Goal: Task Accomplishment & Management: Manage account settings

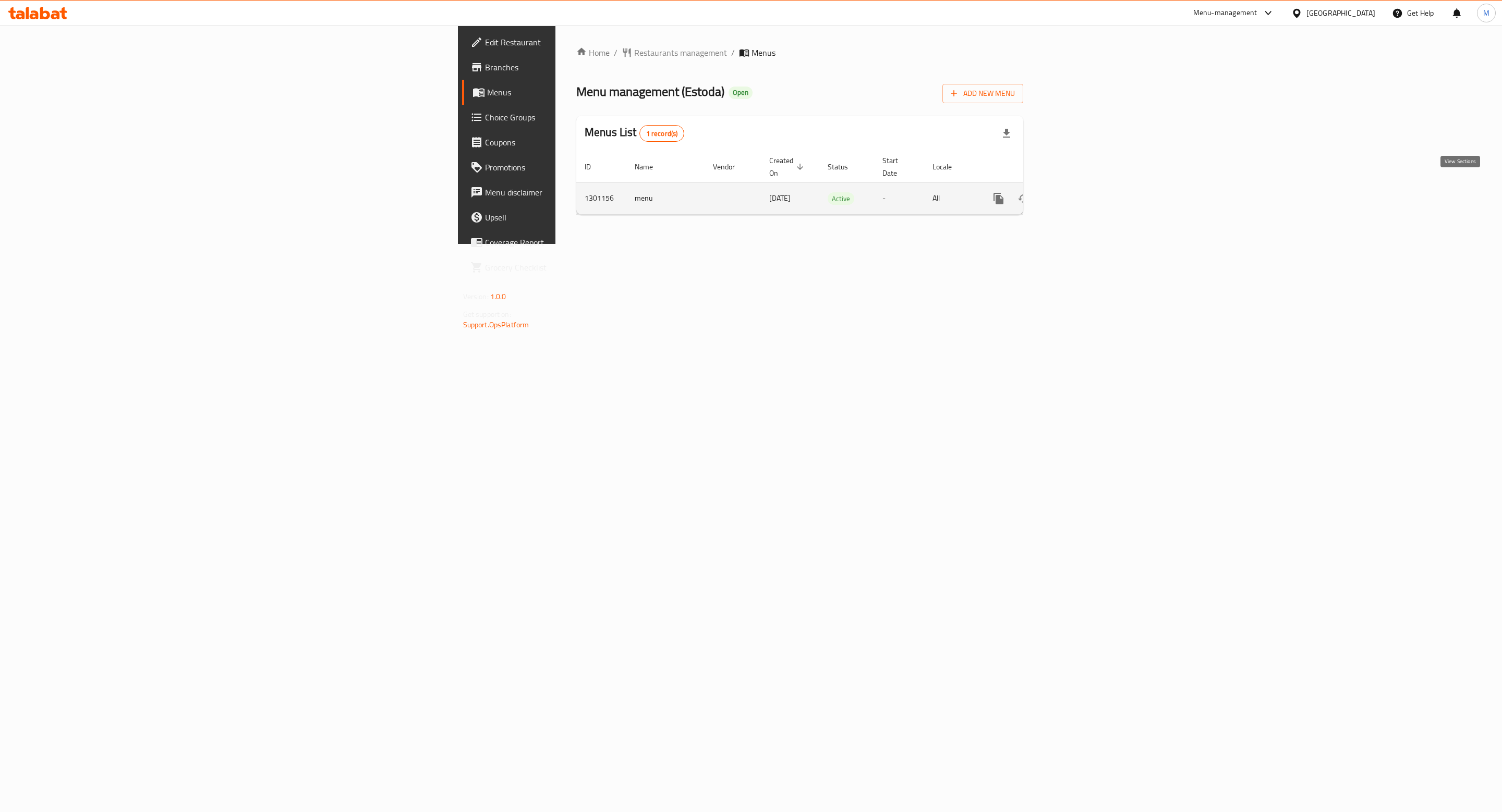
click at [1080, 193] on icon "enhanced table" at bounding box center [1074, 199] width 12 height 12
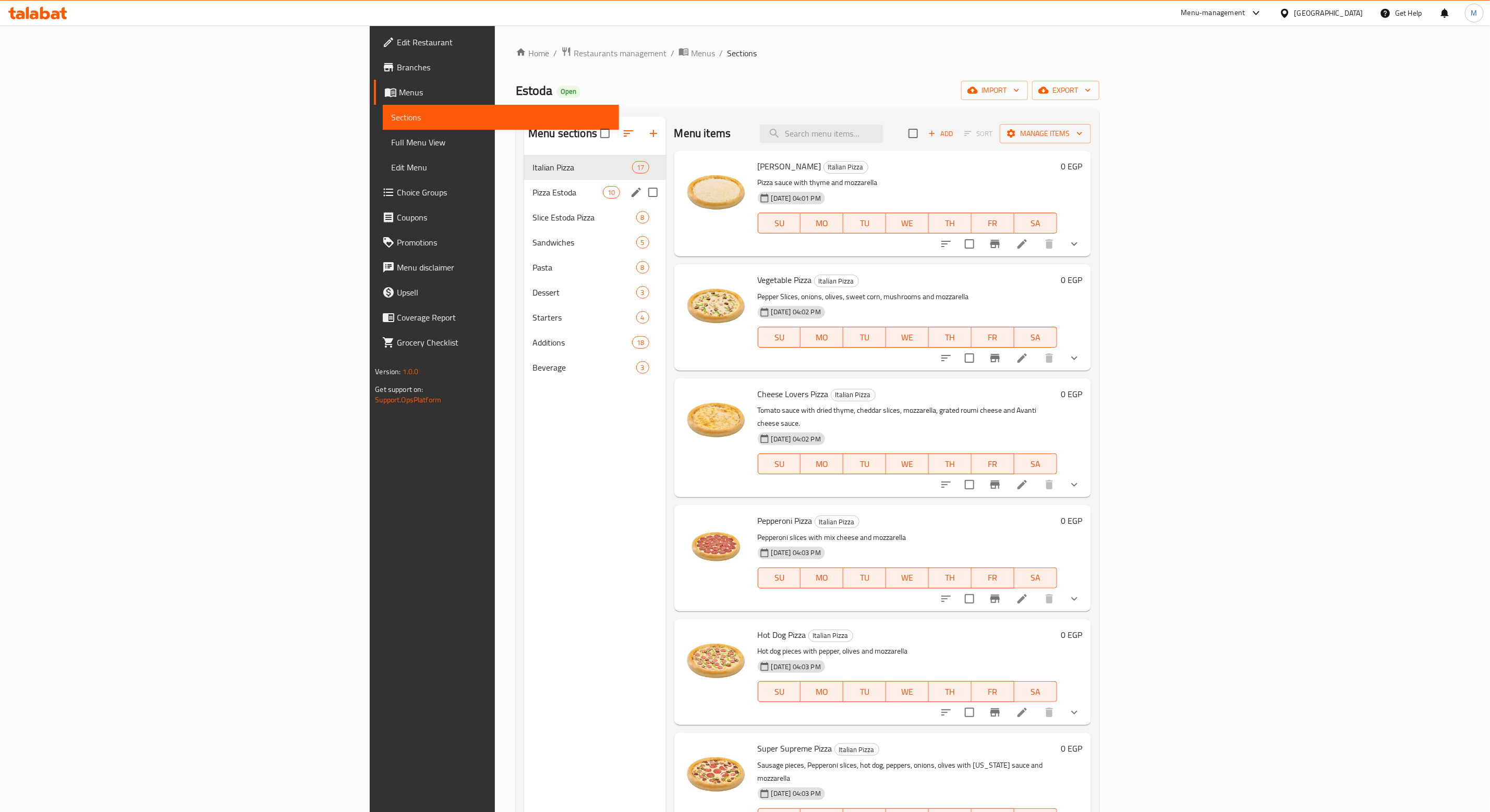
click at [524, 183] on div "Pizza Estoda 10" at bounding box center [595, 193] width 142 height 25
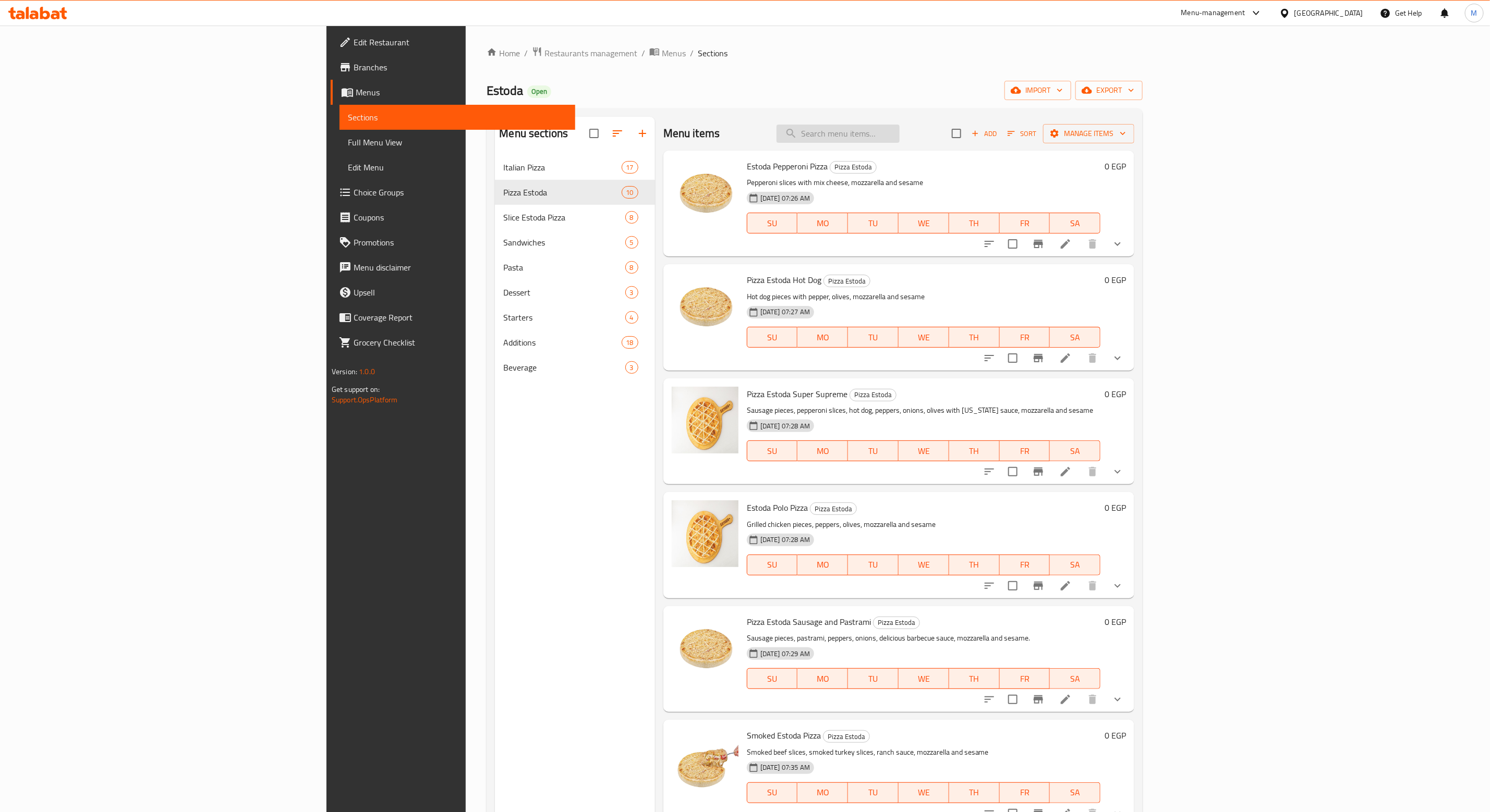
click at [900, 136] on input "search" at bounding box center [838, 134] width 123 height 18
type input "ش"
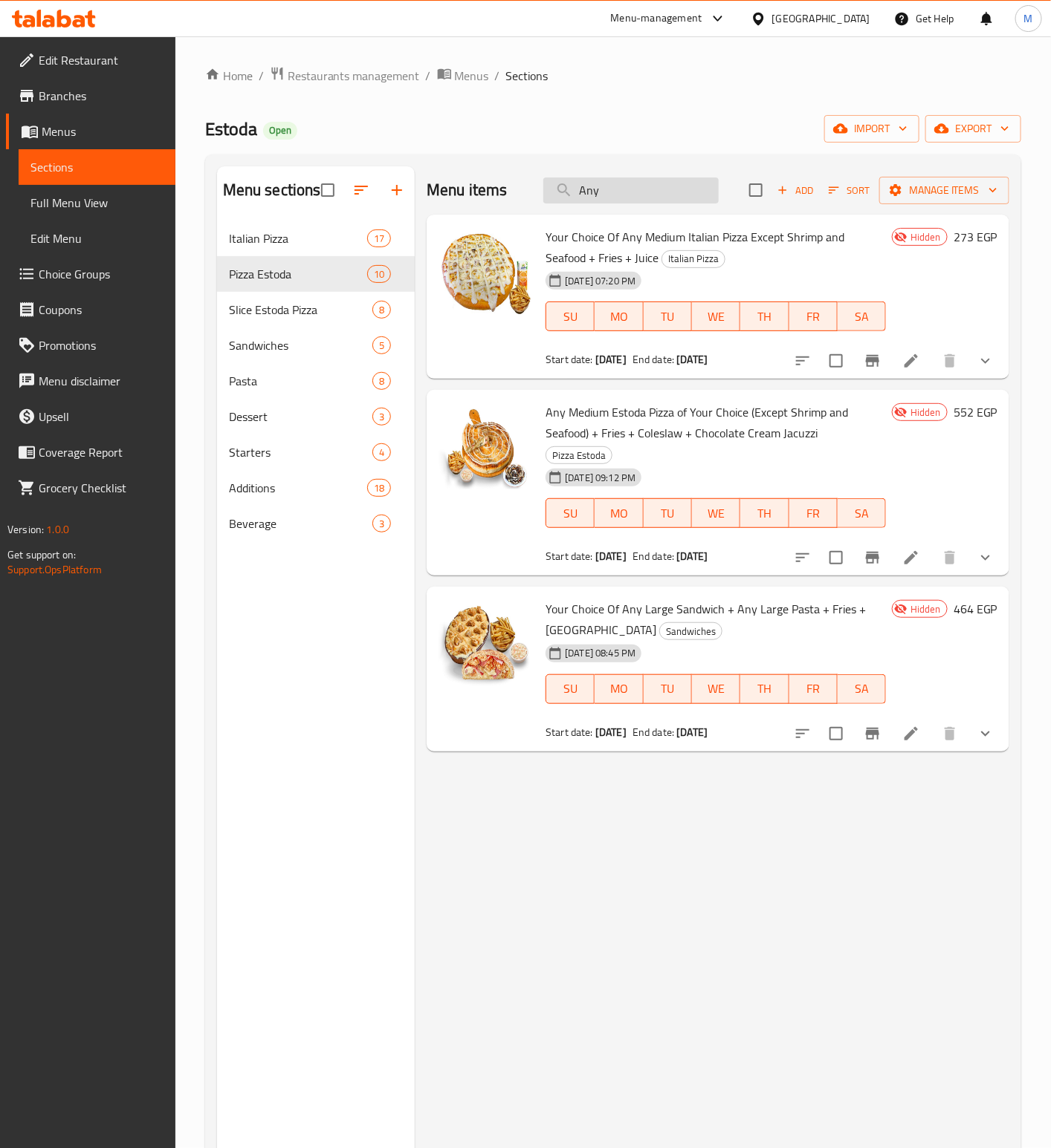
click at [630, 192] on input "Any" at bounding box center [630, 190] width 175 height 26
type input "Any"
drag, startPoint x: 259, startPoint y: 235, endPoint x: 323, endPoint y: 270, distance: 72.9
click at [259, 235] on span "Italian Pizza" at bounding box center [298, 238] width 138 height 18
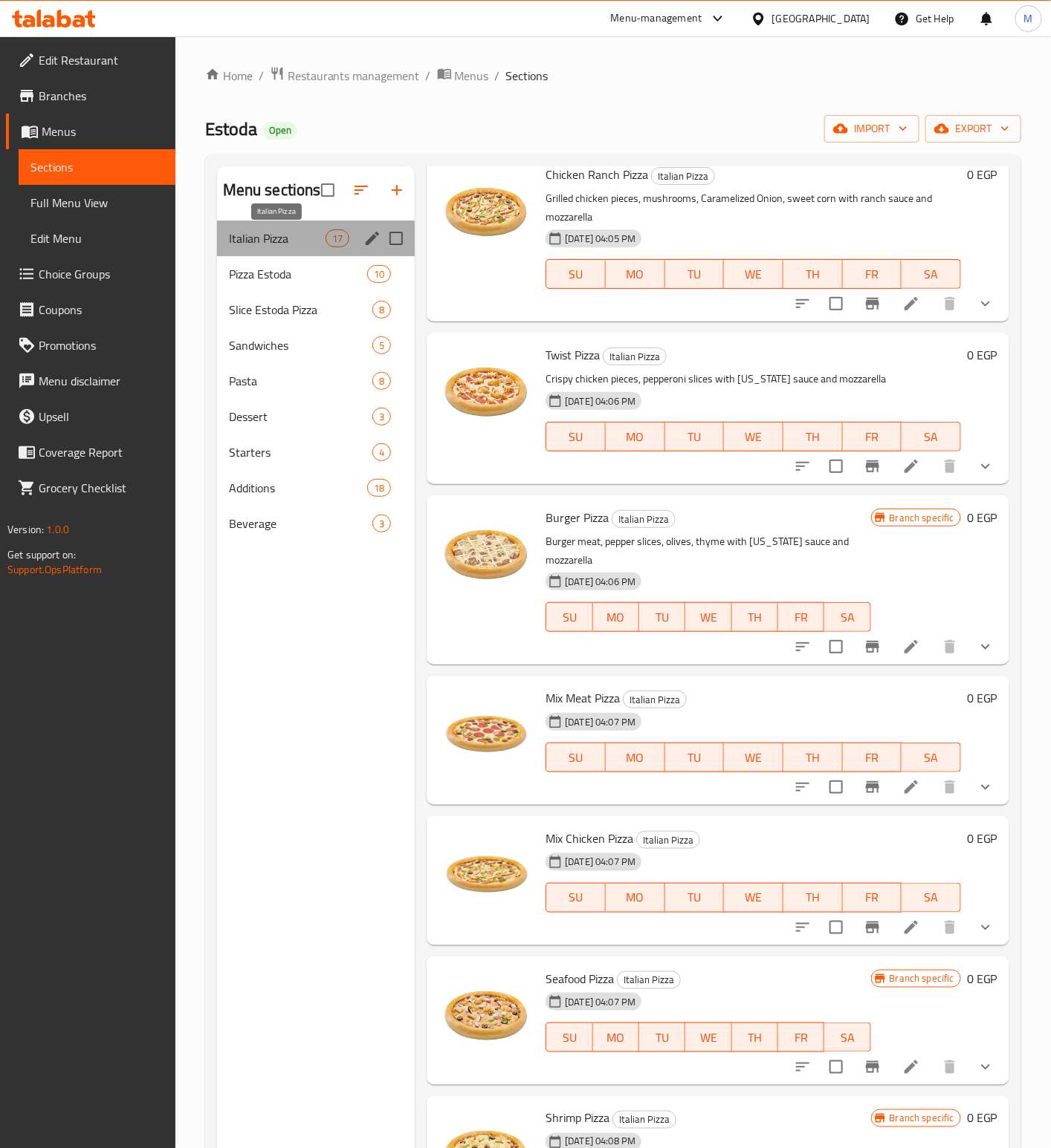
click at [245, 242] on span "Italian Pizza" at bounding box center [276, 238] width 97 height 18
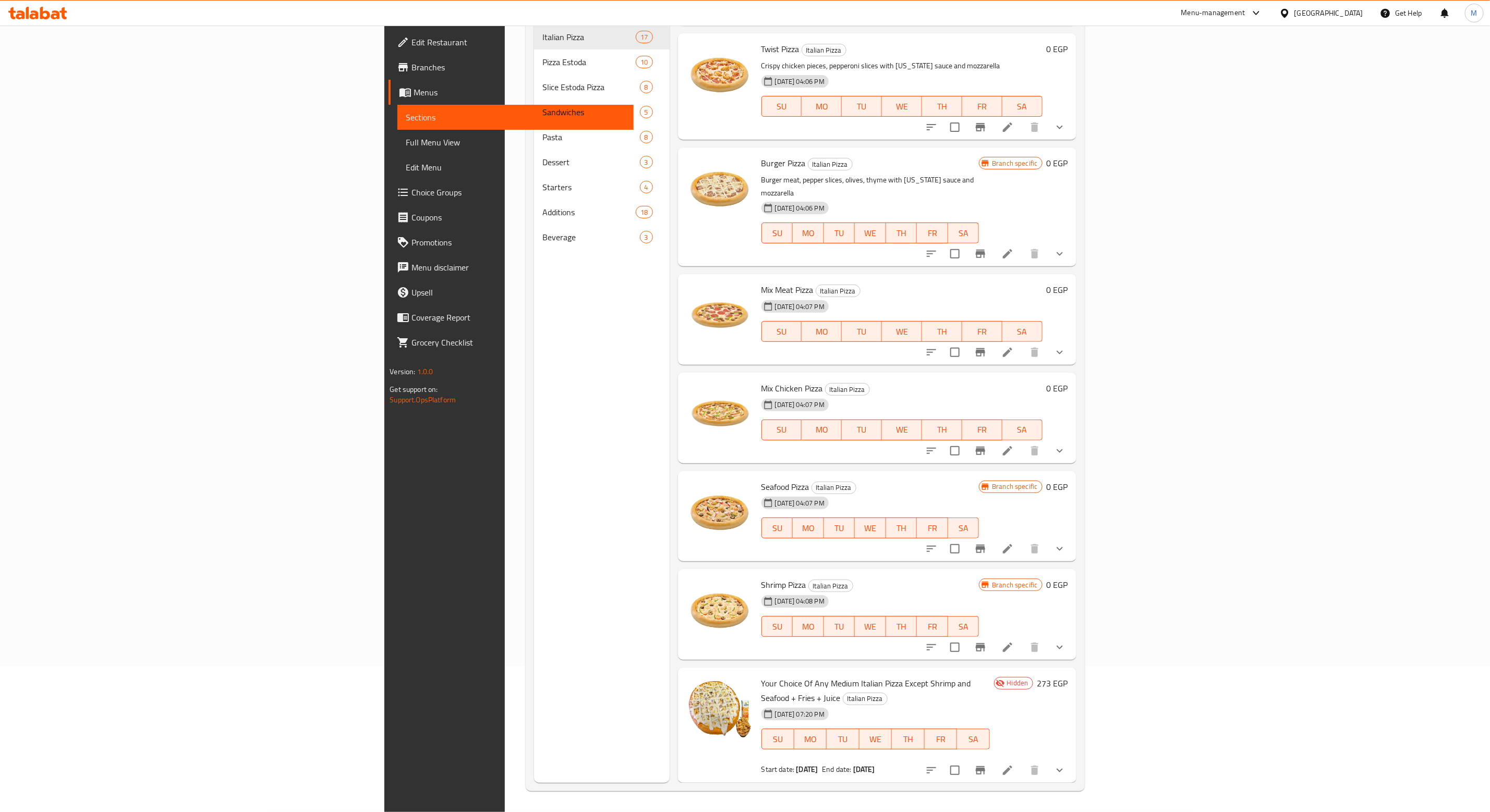
scroll to position [1081, 0]
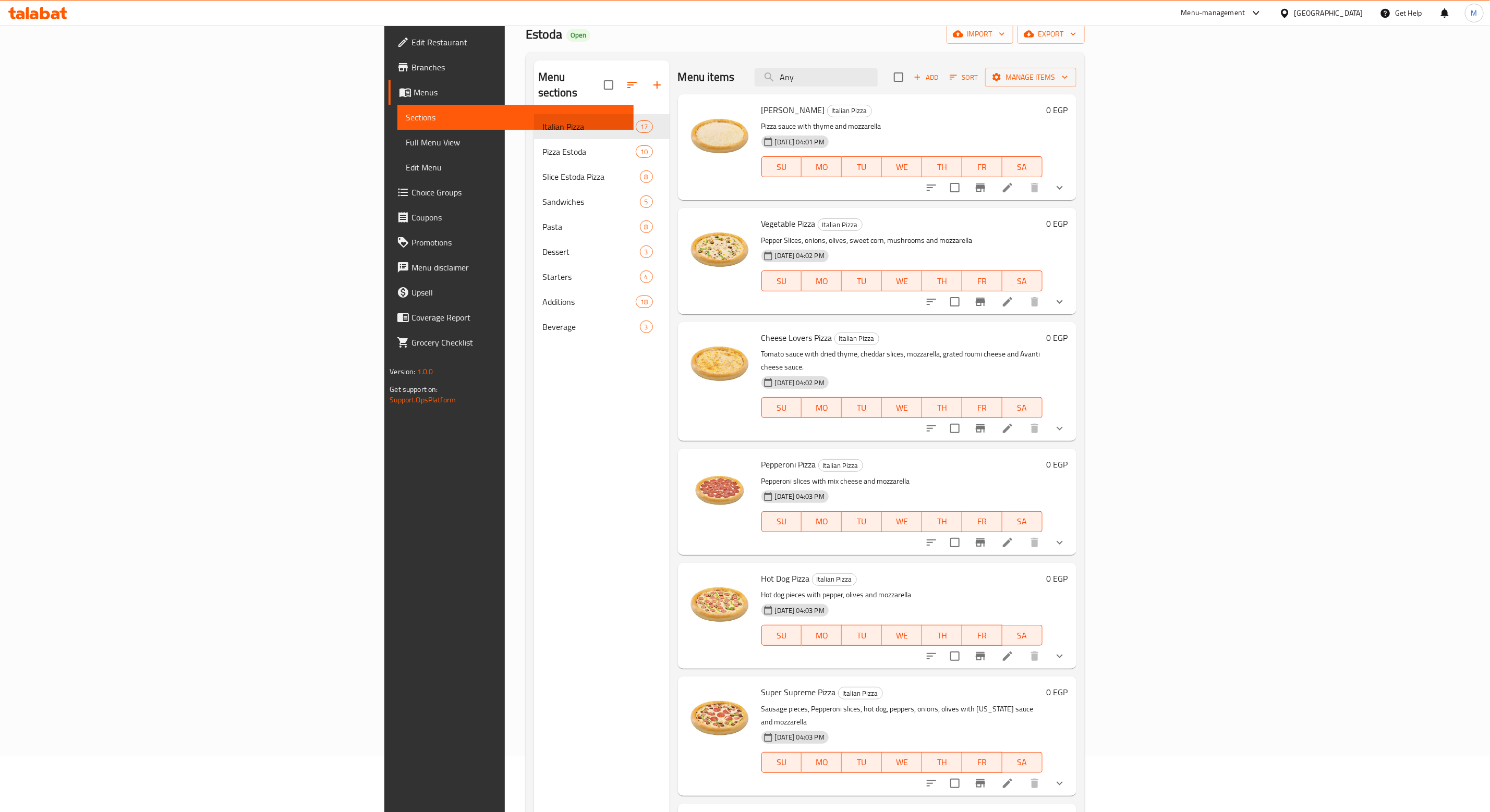
scroll to position [0, 0]
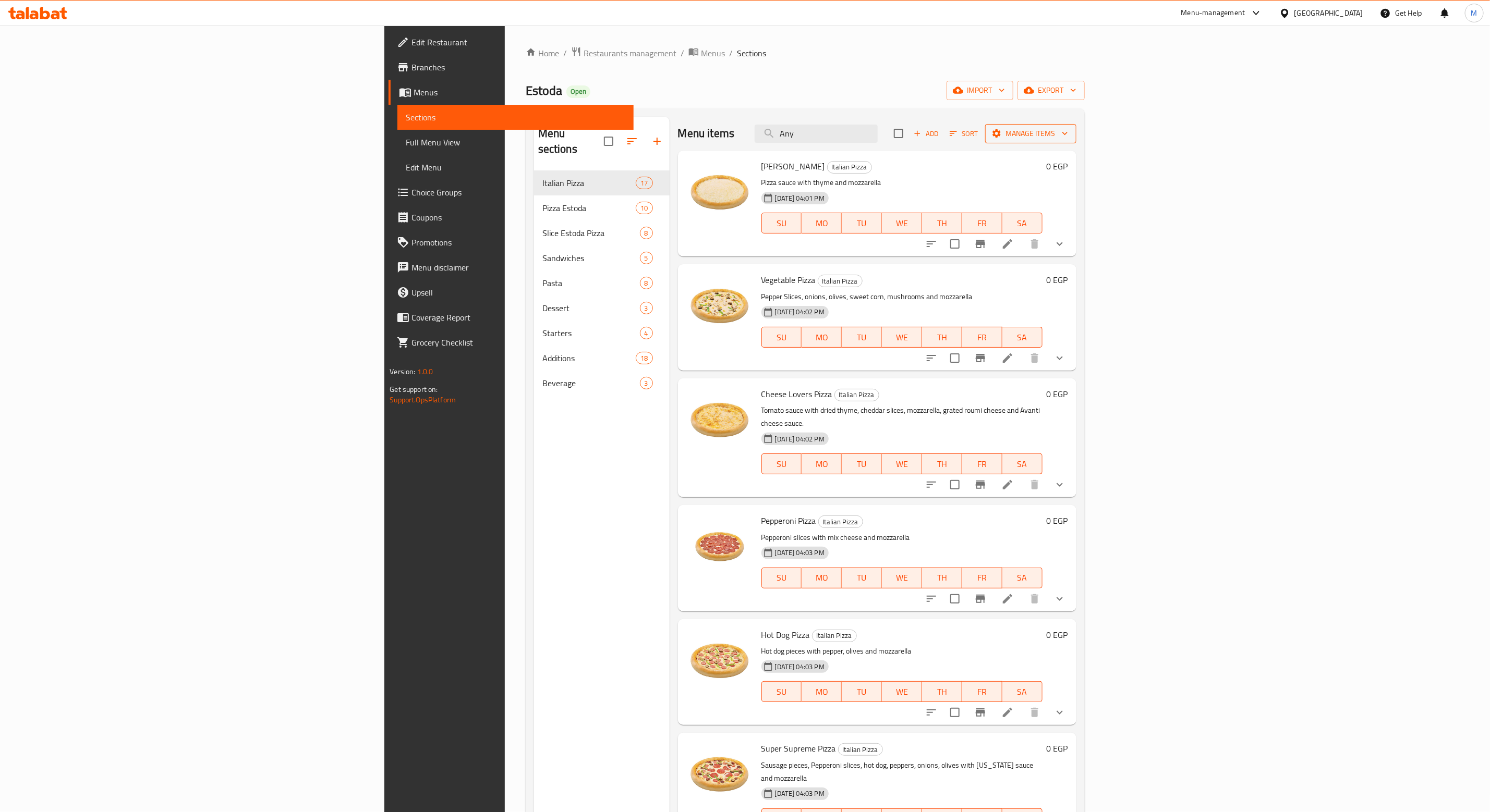
click at [1068, 135] on span "Manage items" at bounding box center [1031, 134] width 75 height 13
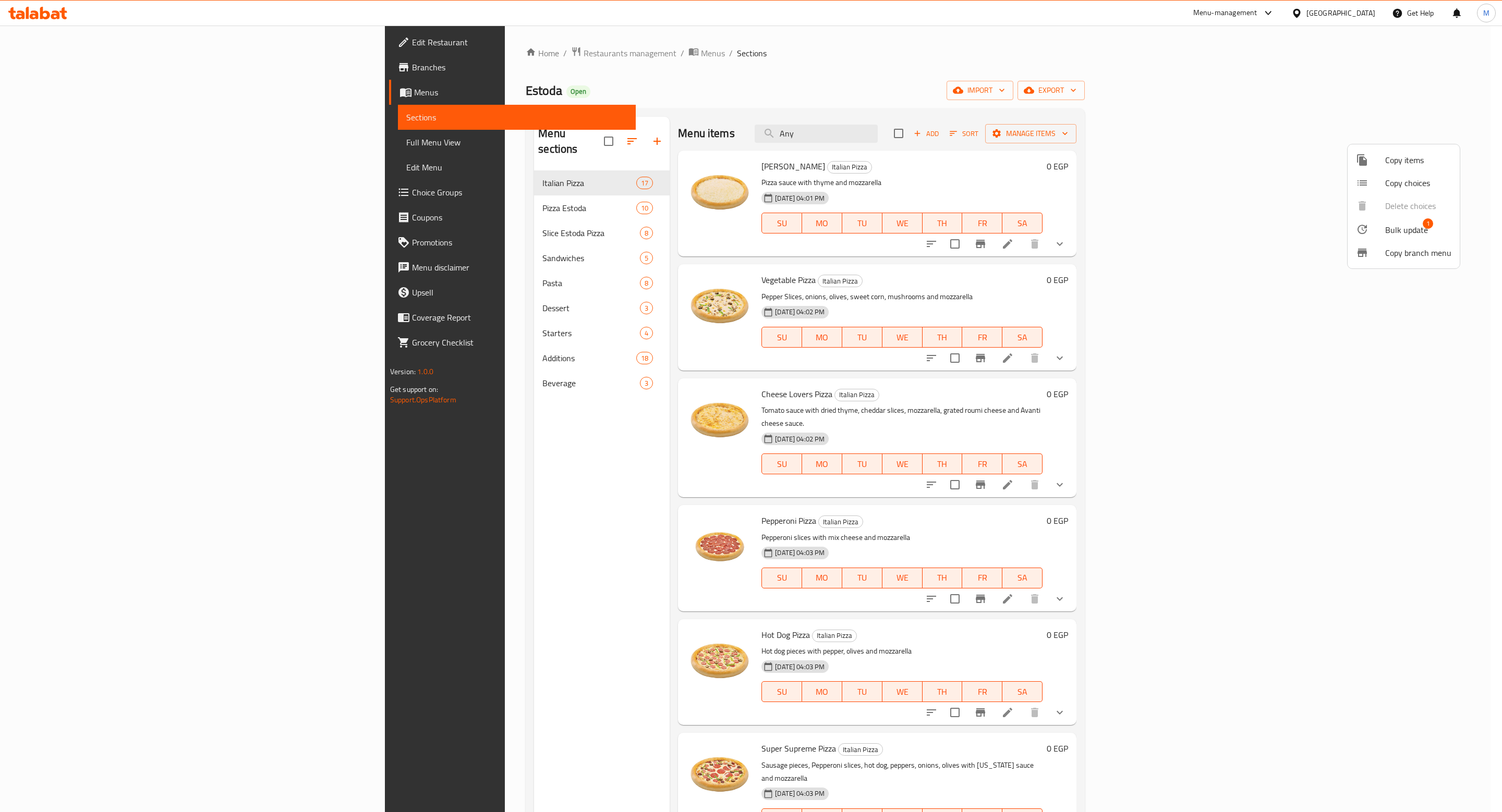
click at [1408, 232] on span "Bulk update" at bounding box center [1406, 230] width 43 height 12
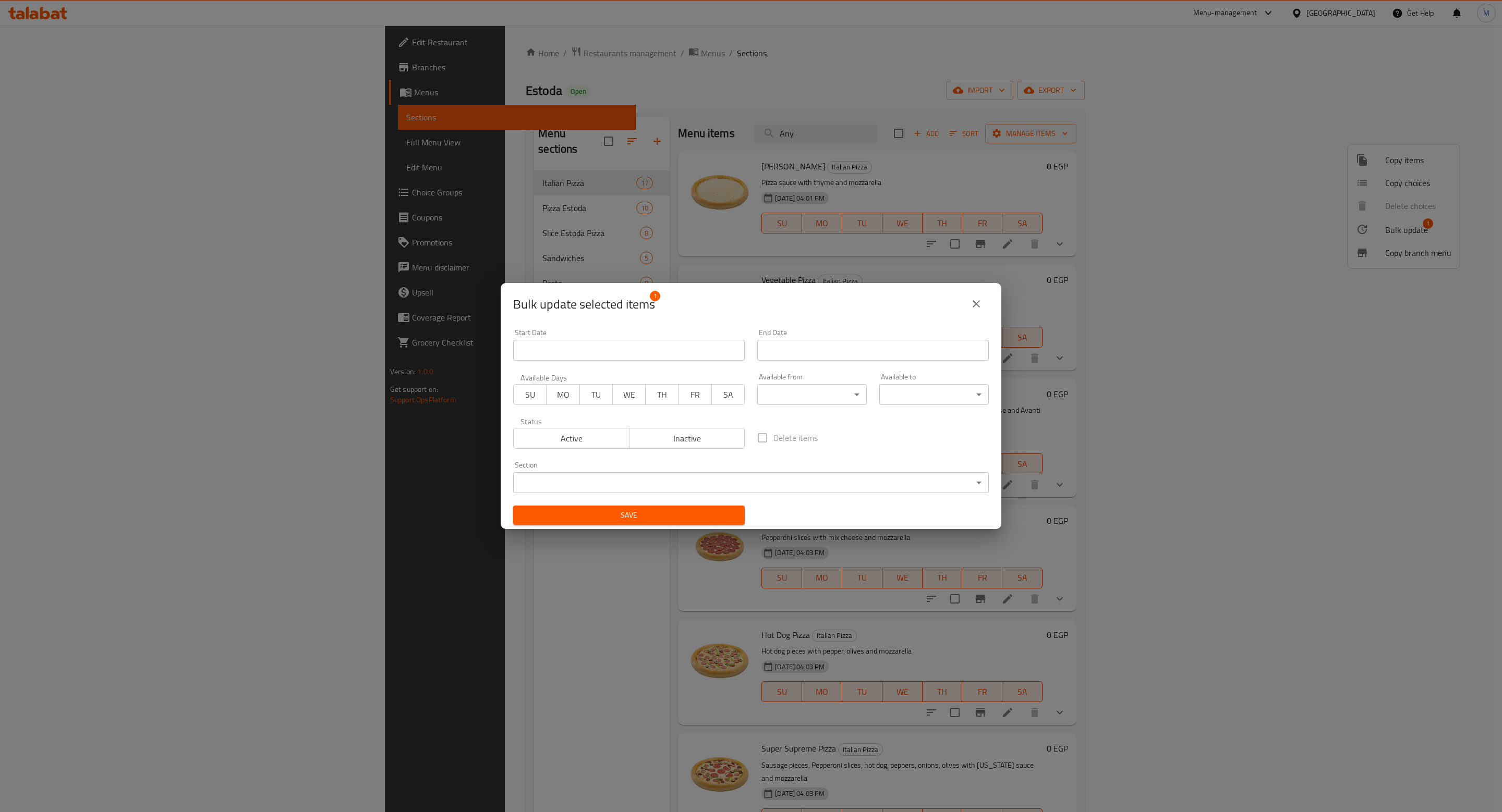
click at [592, 435] on span "Active" at bounding box center [571, 439] width 108 height 15
click at [632, 524] on button "Save" at bounding box center [629, 515] width 232 height 19
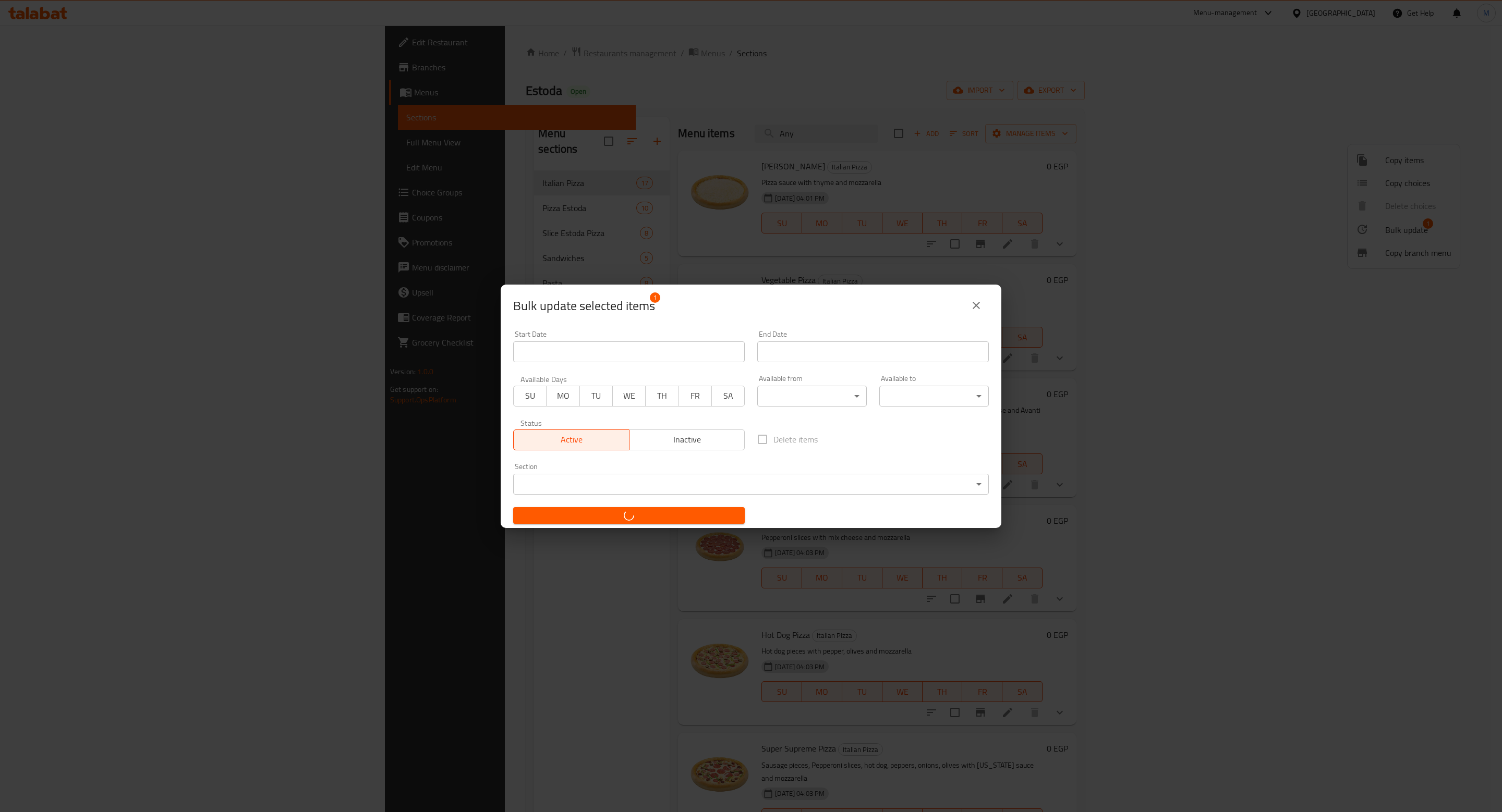
checkbox input "false"
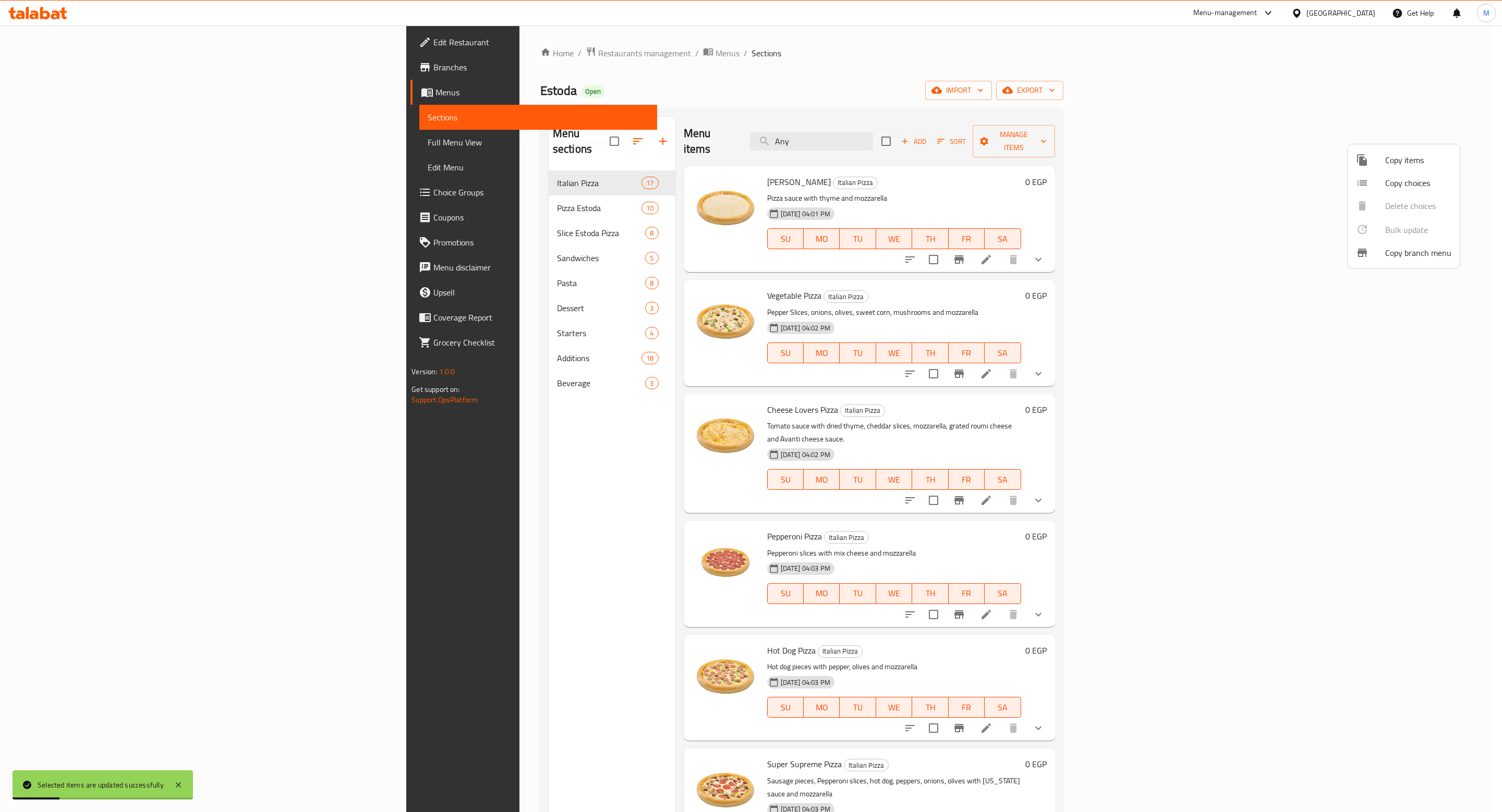
drag, startPoint x: 1460, startPoint y: 367, endPoint x: 1461, endPoint y: 659, distance: 292.0
click at [1461, 659] on div at bounding box center [751, 406] width 1502 height 812
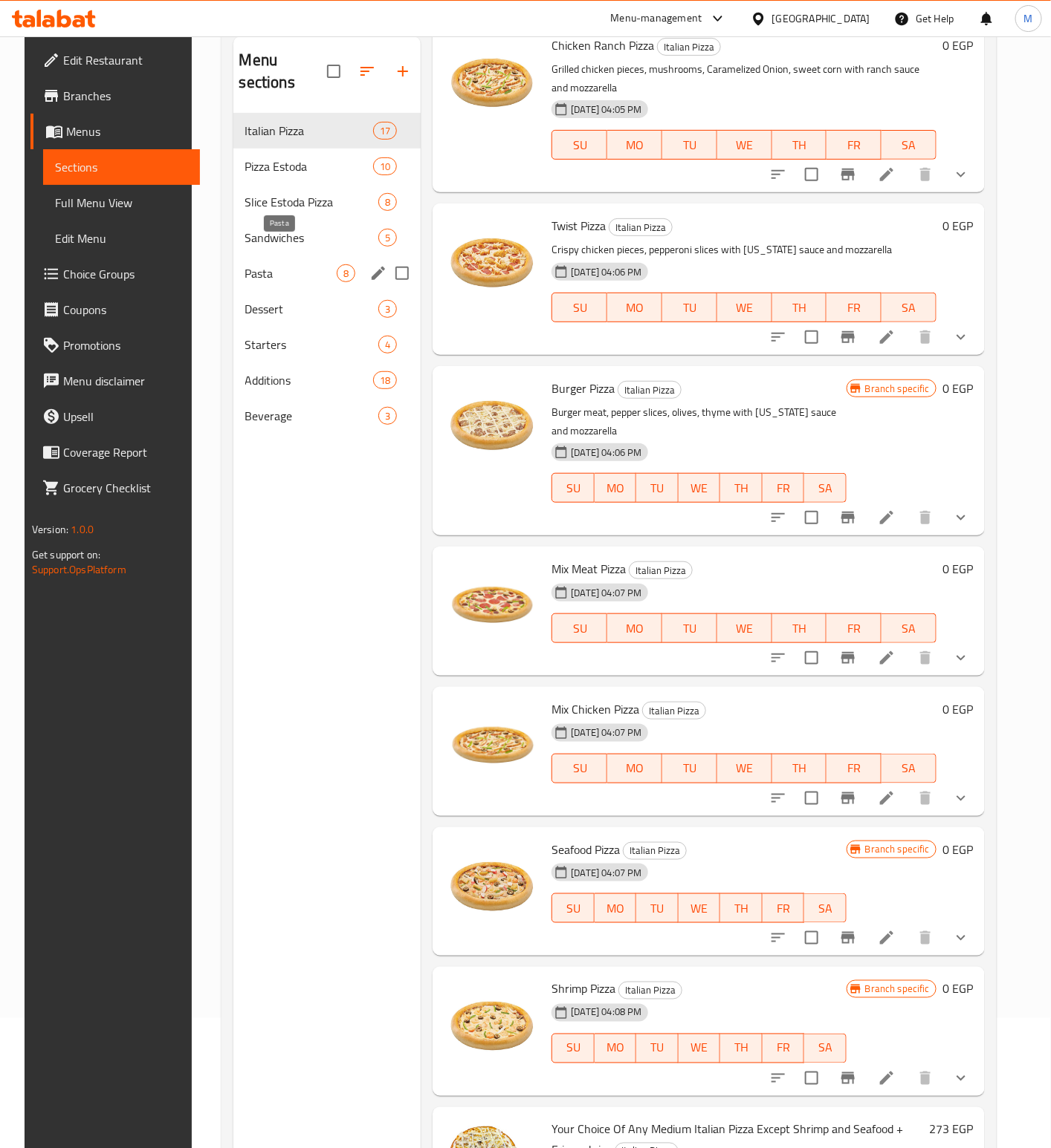
scroll to position [96, 0]
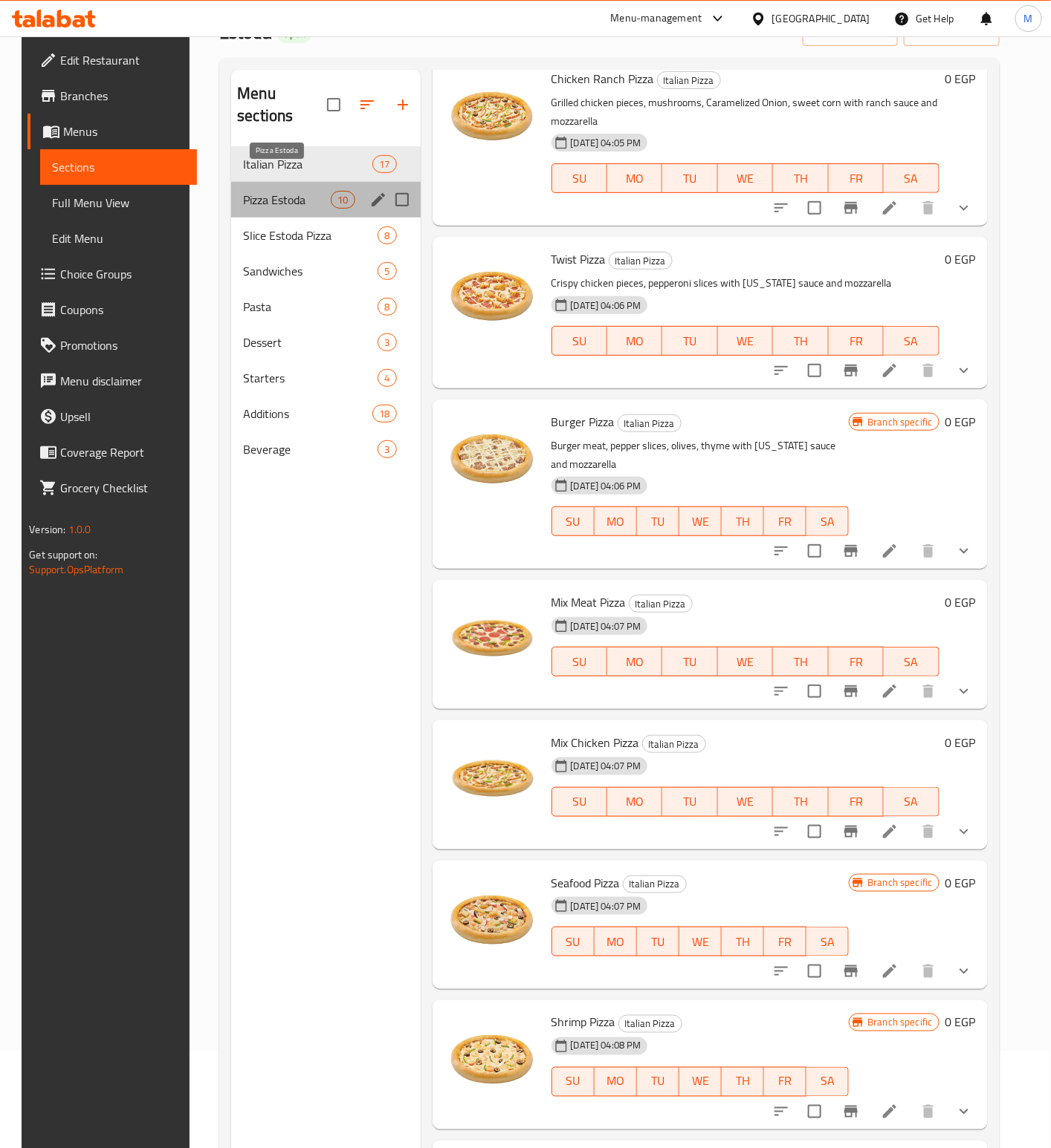
click at [243, 191] on span "Pizza Estoda" at bounding box center [286, 200] width 88 height 18
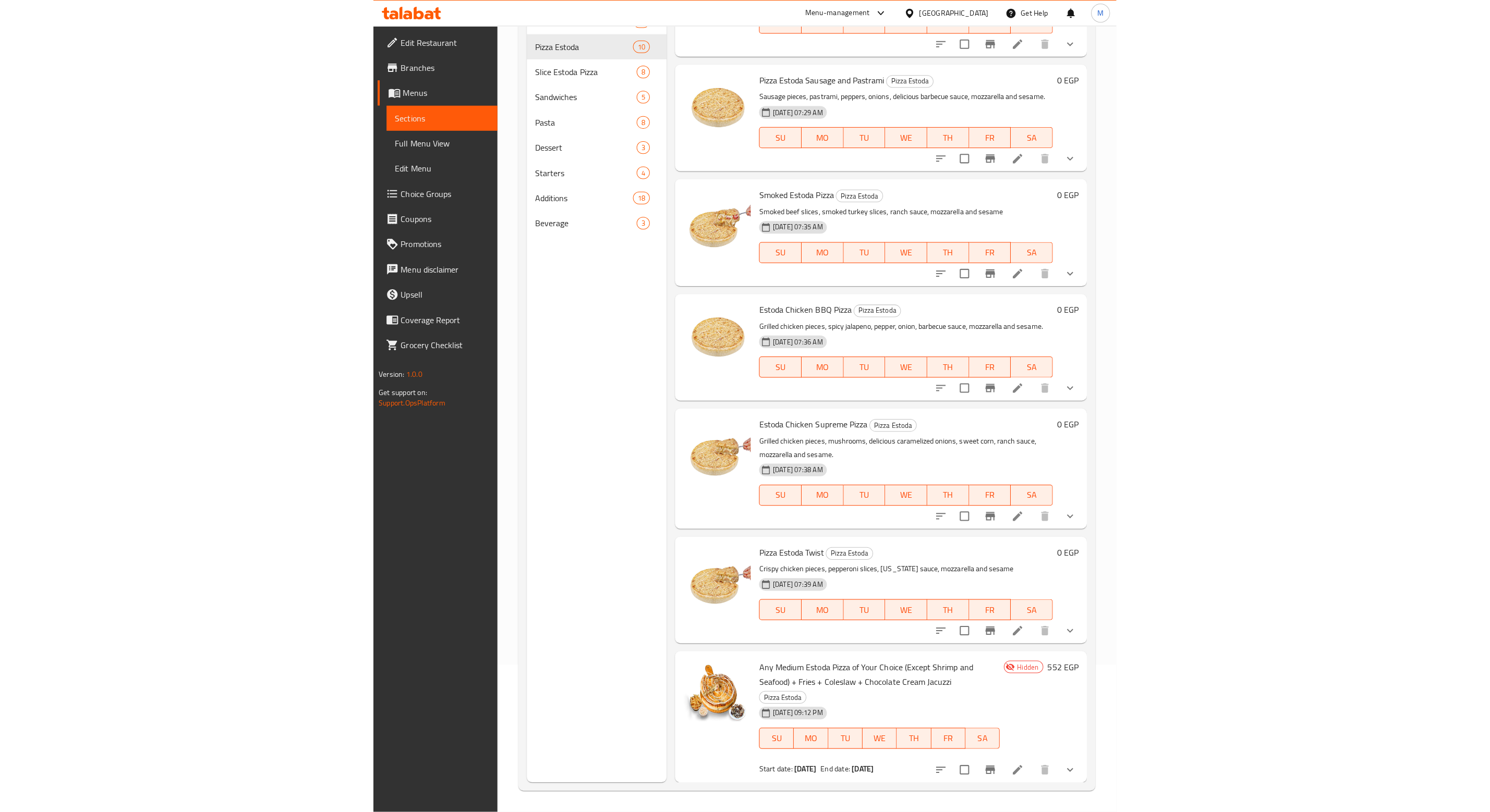
scroll to position [346, 0]
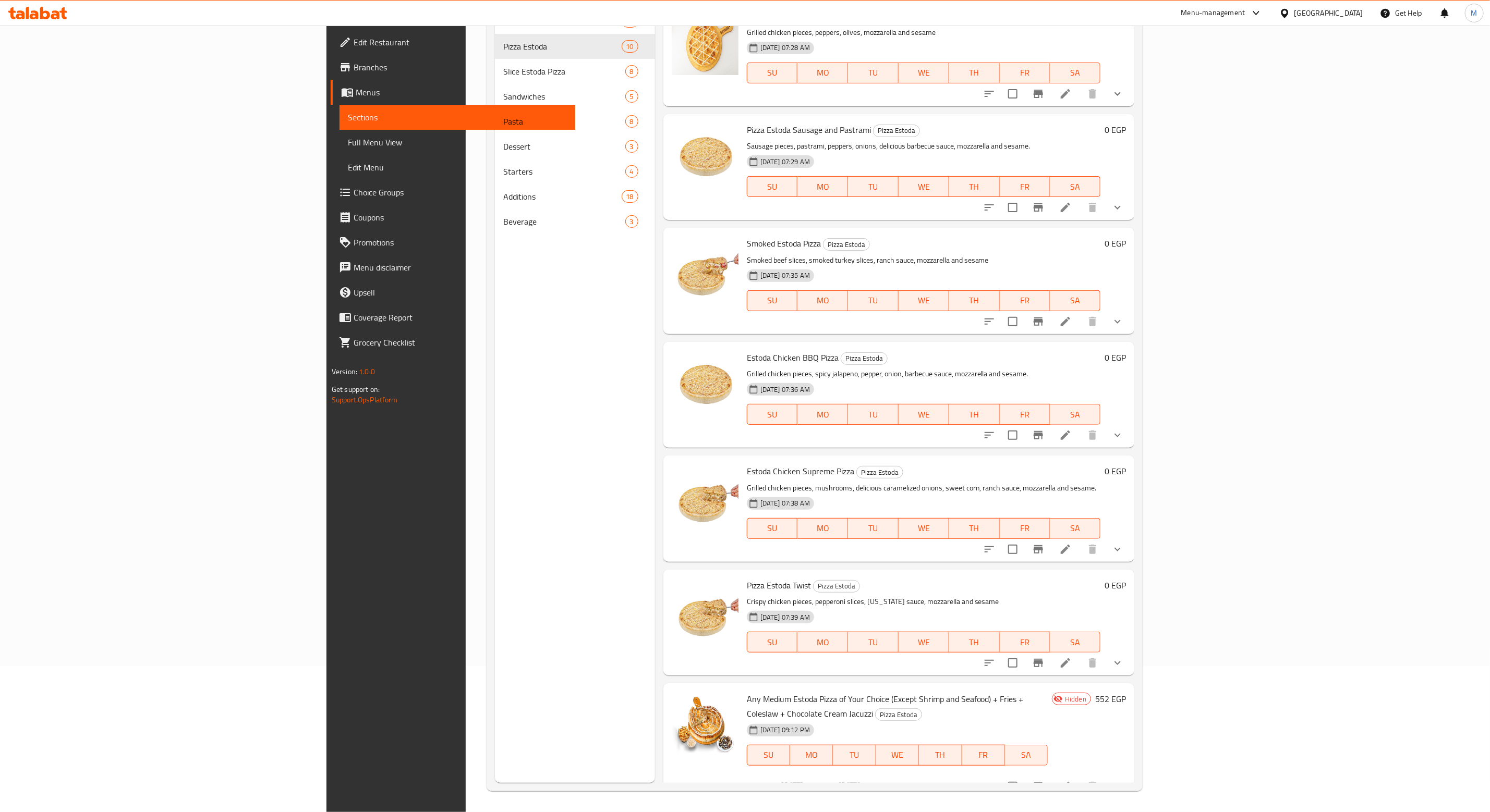
click at [1070, 782] on icon at bounding box center [1065, 787] width 9 height 9
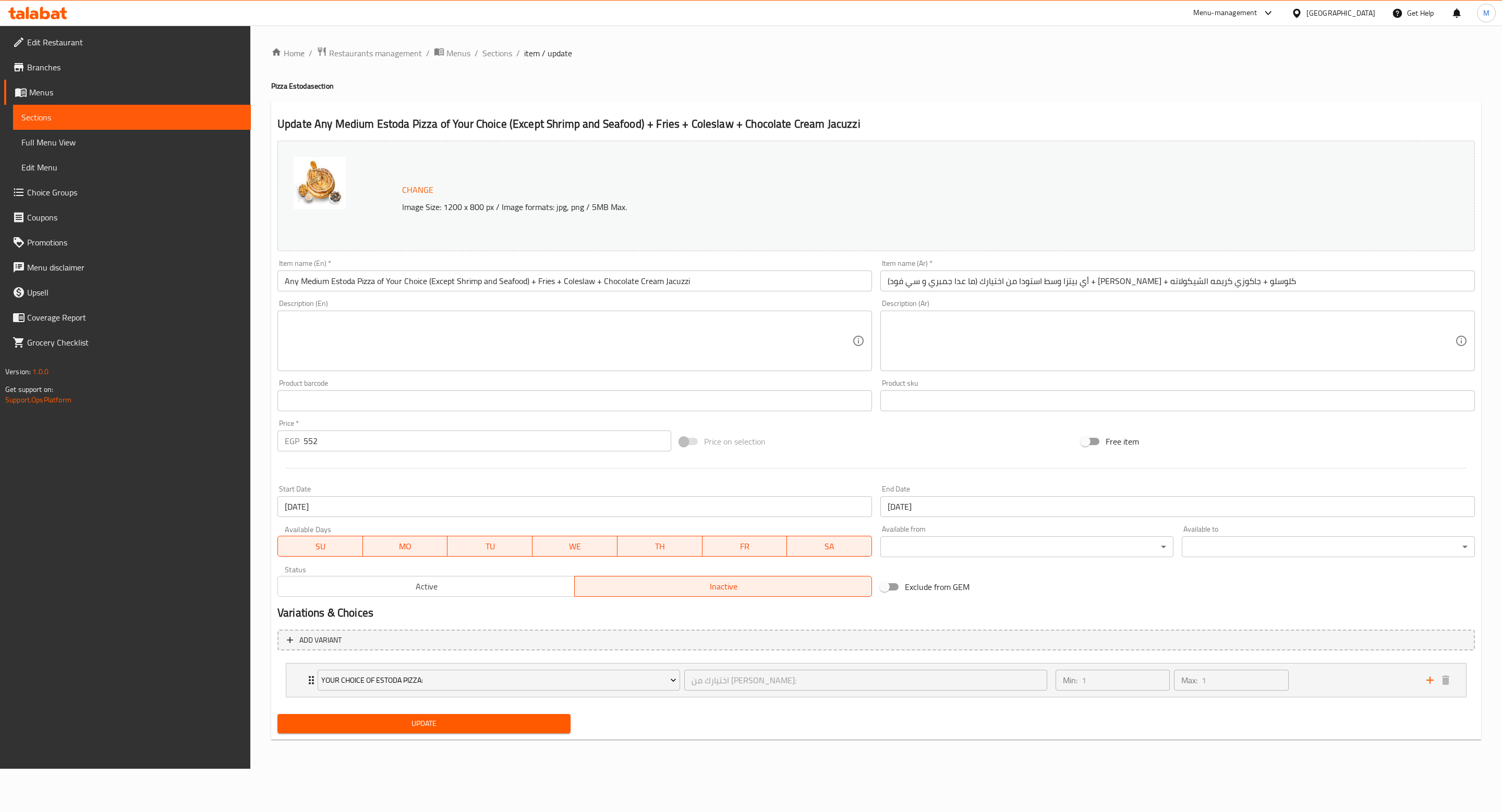
drag, startPoint x: 493, startPoint y: 582, endPoint x: 484, endPoint y: 601, distance: 21.0
click at [490, 582] on span "Active" at bounding box center [426, 586] width 288 height 15
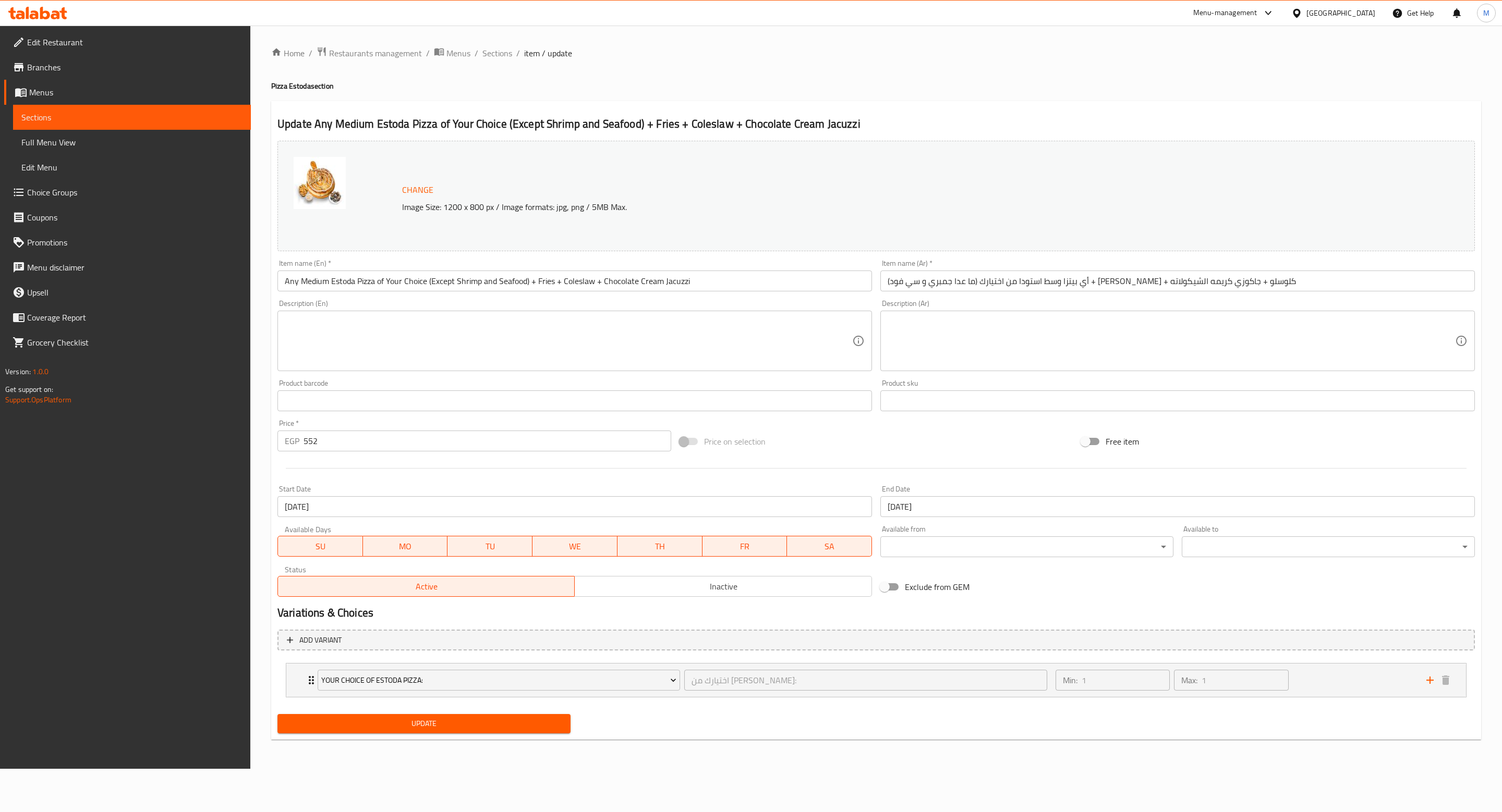
click at [437, 729] on span "Update" at bounding box center [424, 724] width 277 height 13
click at [439, 283] on input "Any Medium Estoda Pizza of Your Choice (Except Shrimp and Seafood) + Fries + Co…" at bounding box center [574, 281] width 595 height 21
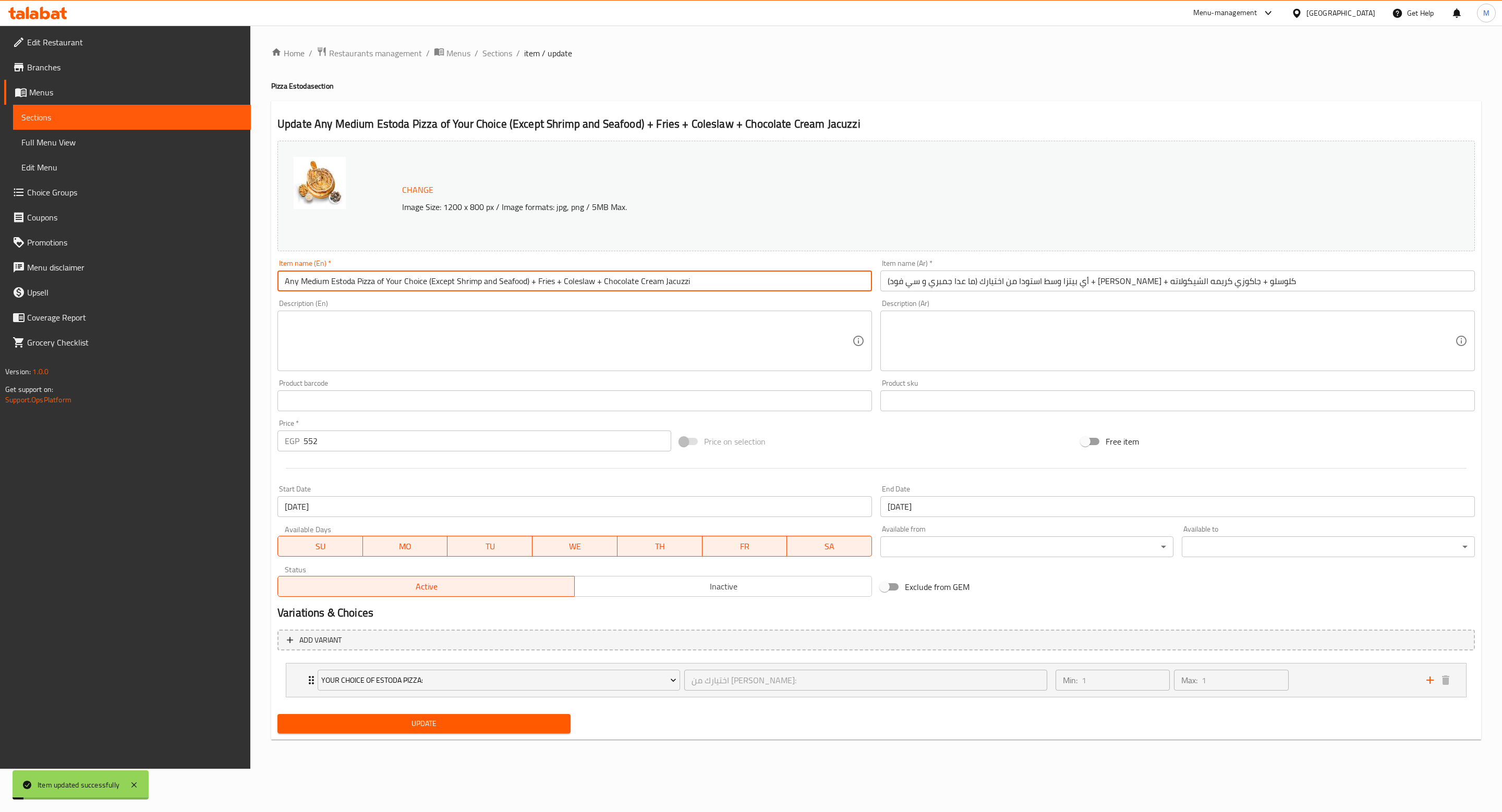
click at [439, 283] on input "Any Medium Estoda Pizza of Your Choice (Except Shrimp and Seafood) + Fries + Co…" at bounding box center [574, 281] width 595 height 21
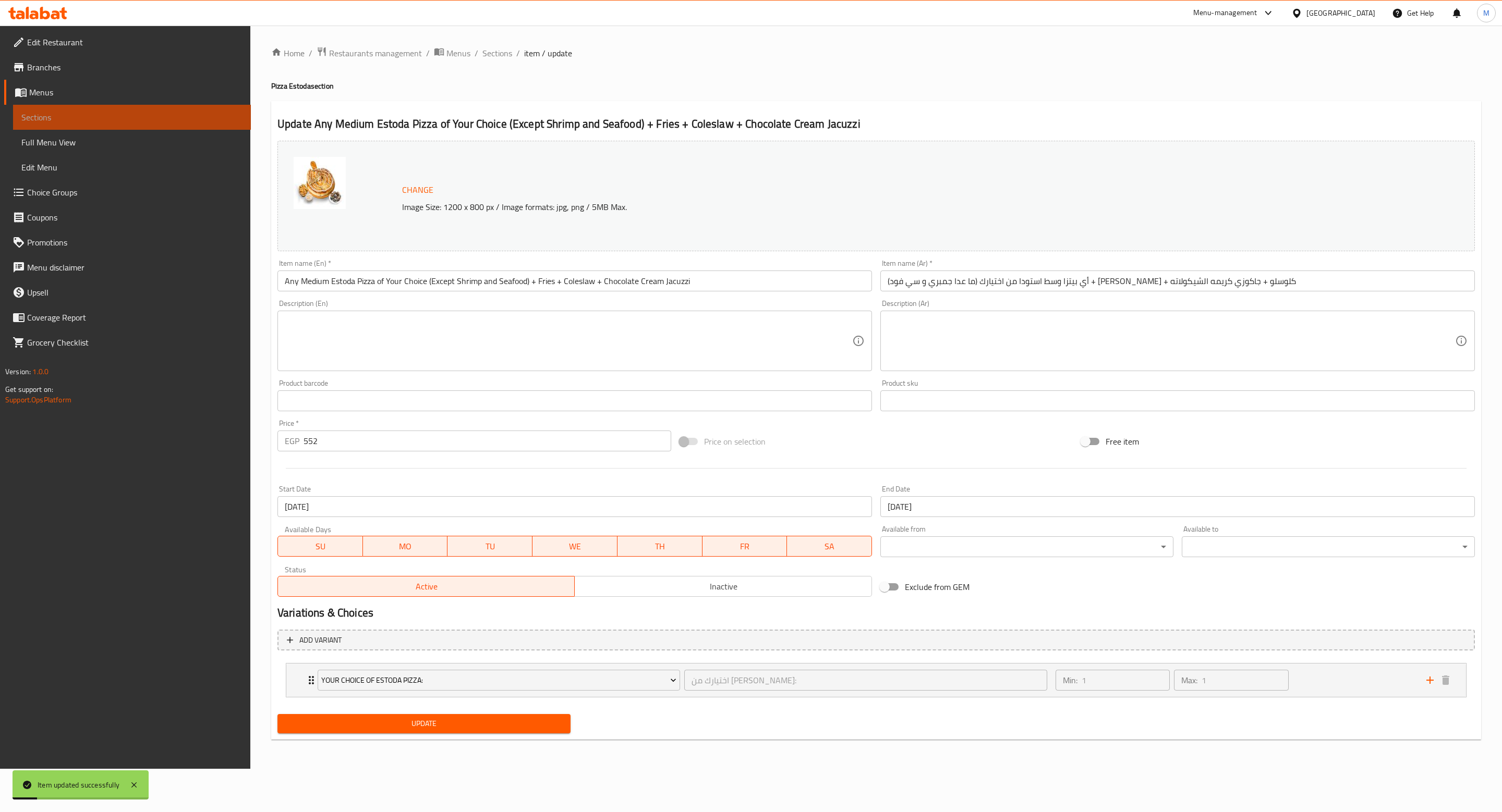
click at [57, 106] on link "Sections" at bounding box center [132, 117] width 238 height 25
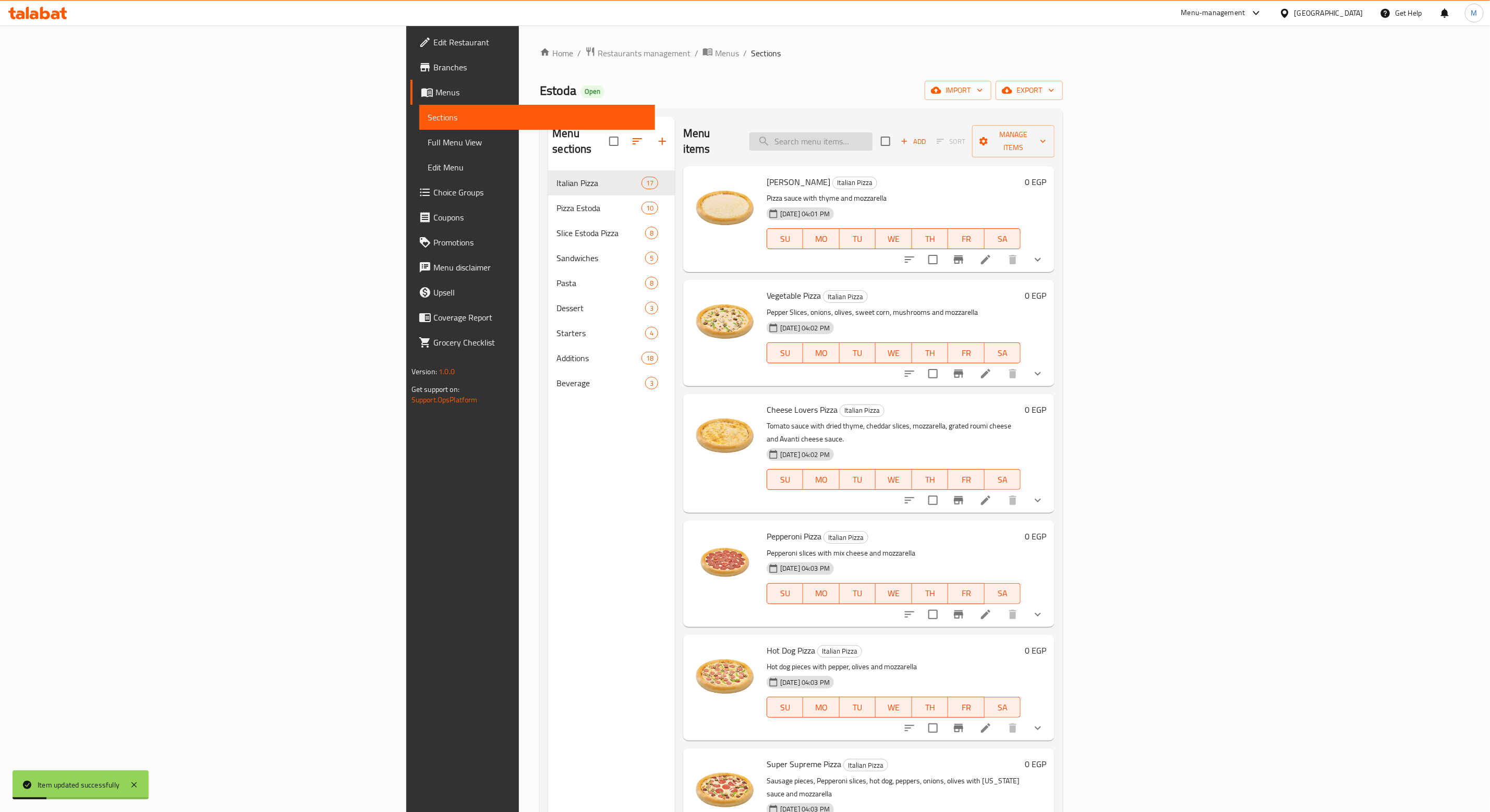
click at [872, 136] on input "search" at bounding box center [811, 141] width 123 height 18
paste input "Any Medium Estoda Pizza of Your Choice (Except Shrimp and Seafood) + Fries + Co…"
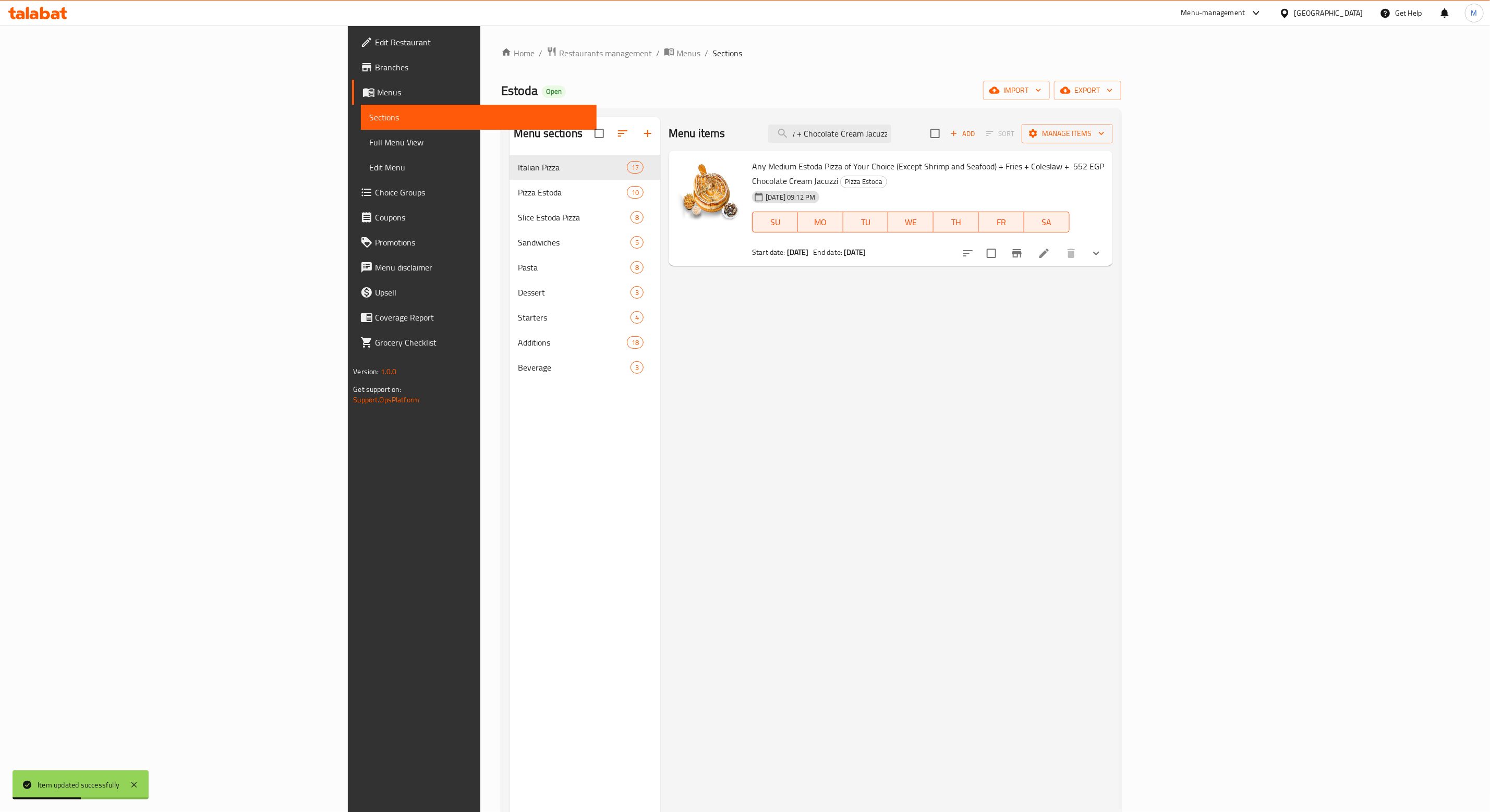
type input "Any Medium Estoda Pizza of Your Choice (Except Shrimp and Seafood) + Fries + Co…"
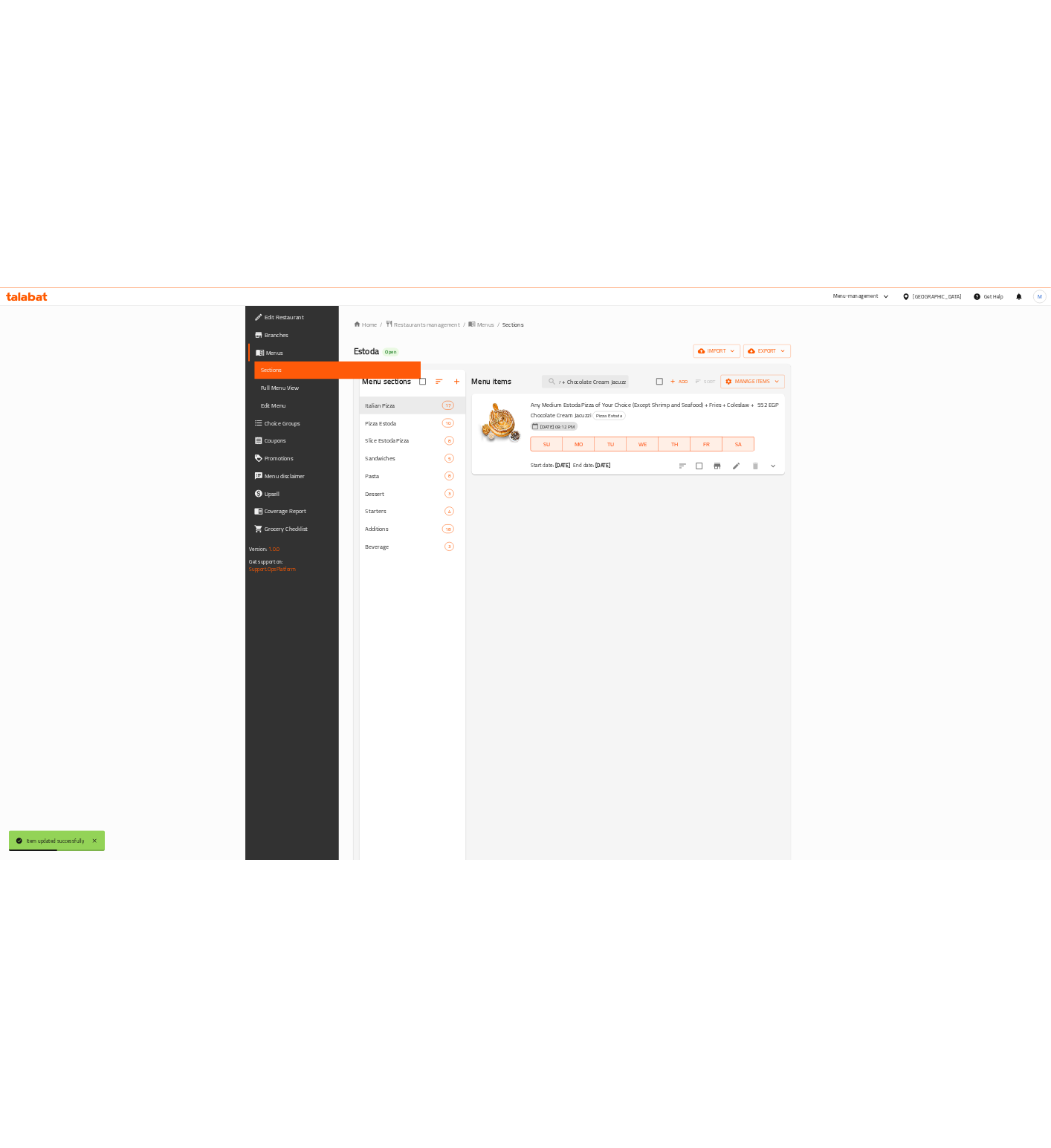
scroll to position [0, 0]
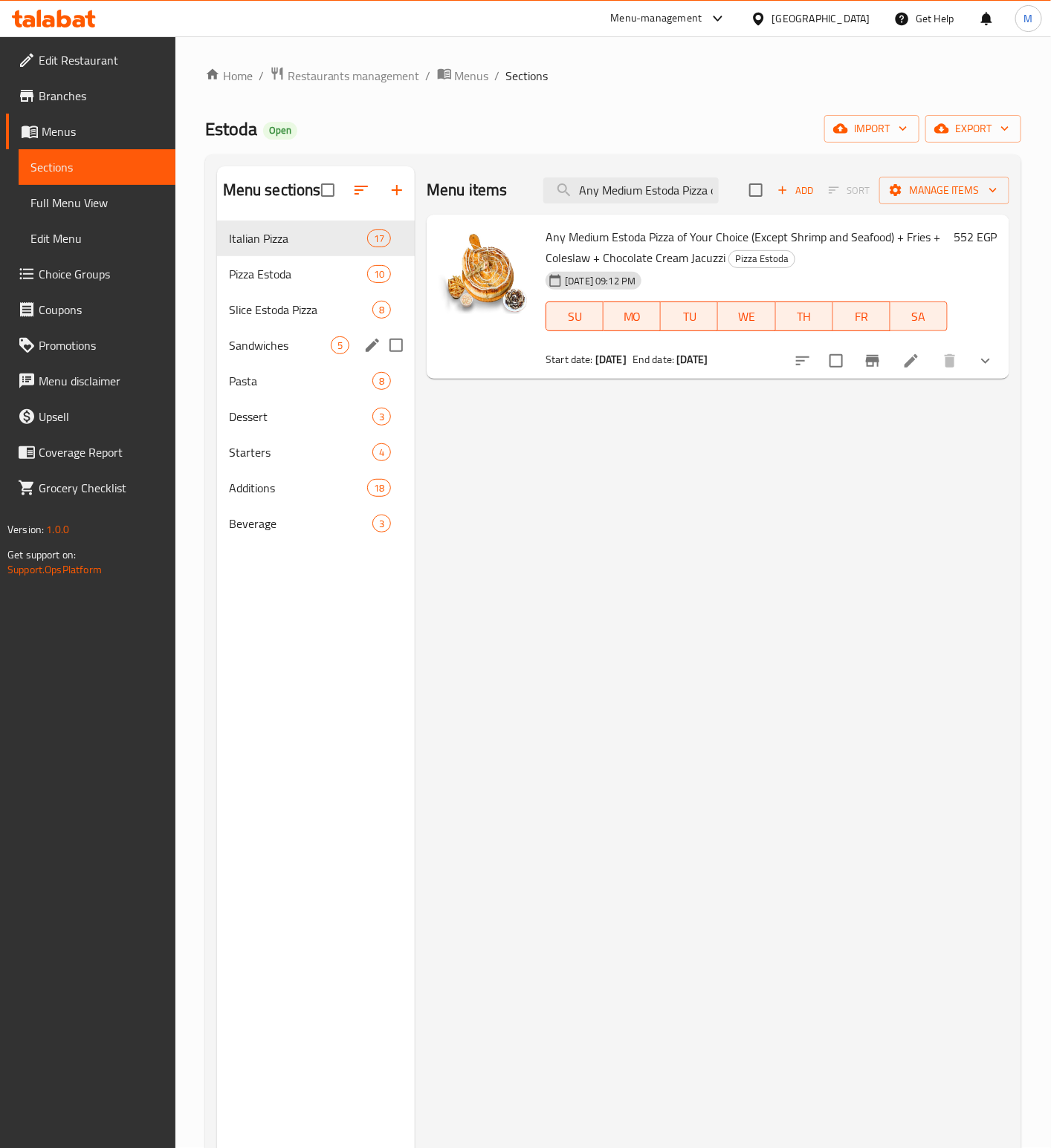
click at [255, 357] on div "Sandwiches 5" at bounding box center [316, 345] width 198 height 35
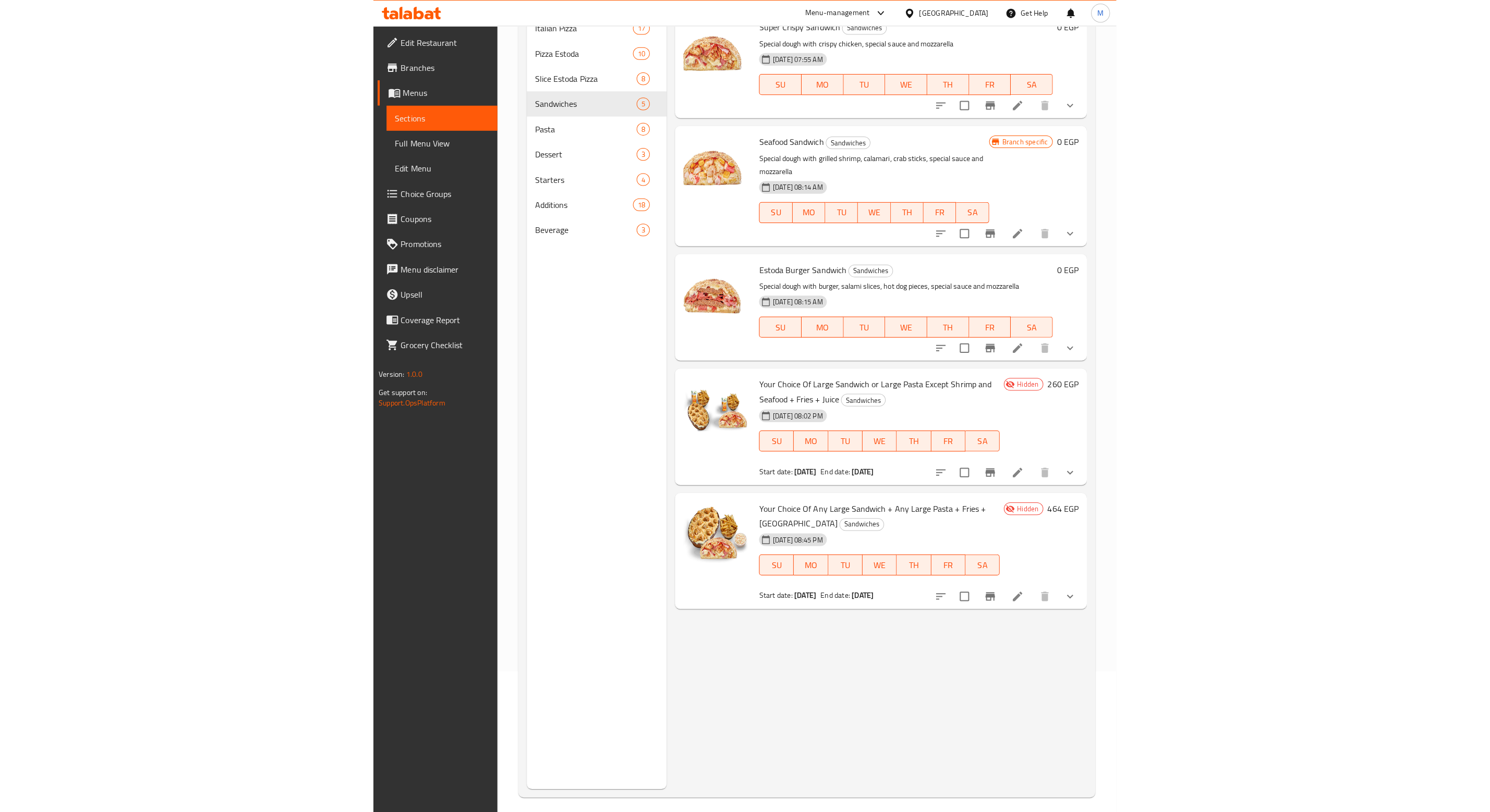
scroll to position [146, 0]
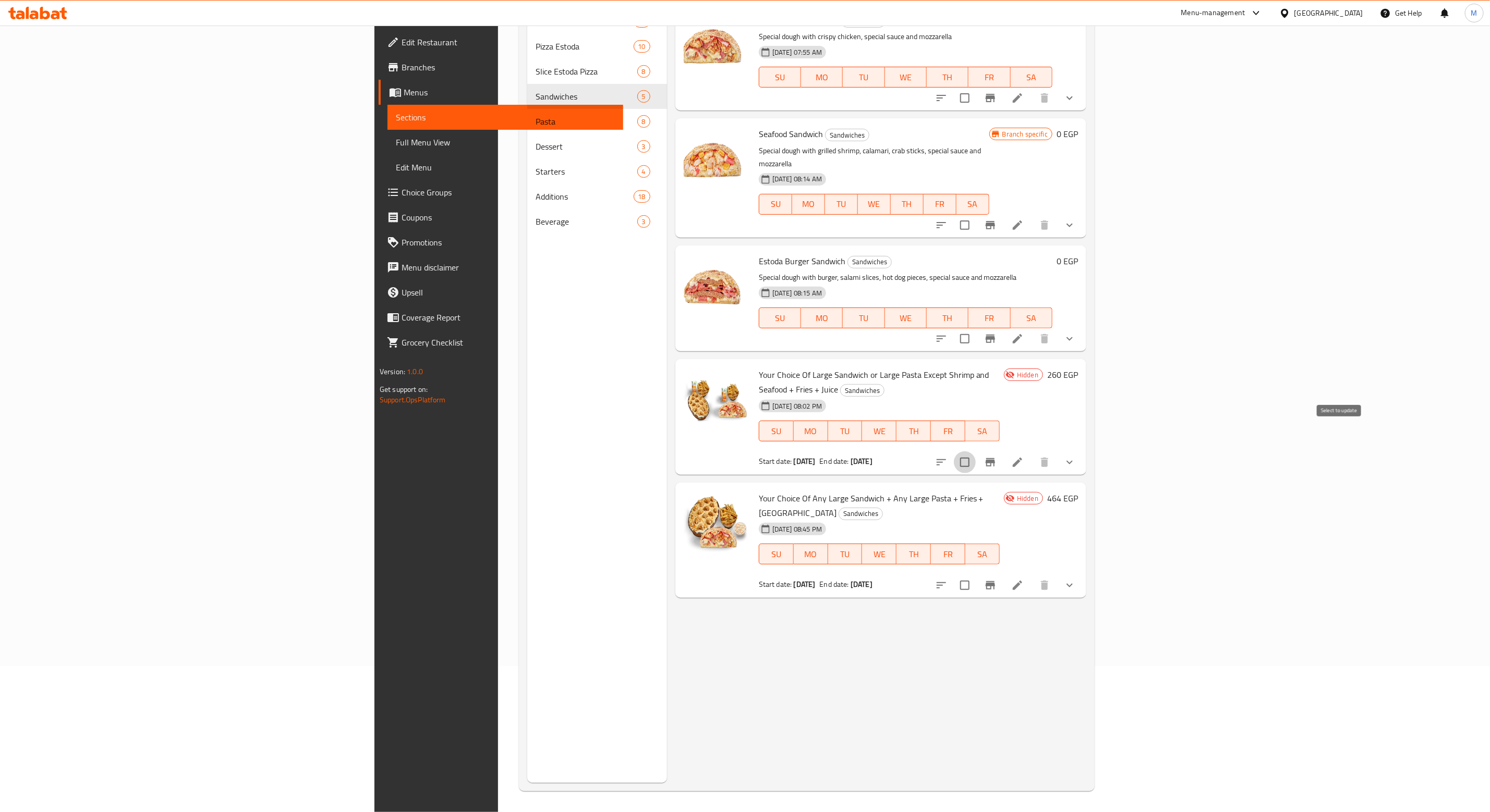
click at [976, 452] on input "checkbox" at bounding box center [964, 462] width 22 height 22
checkbox input "true"
click at [976, 575] on input "checkbox" at bounding box center [964, 585] width 22 height 22
checkbox input "true"
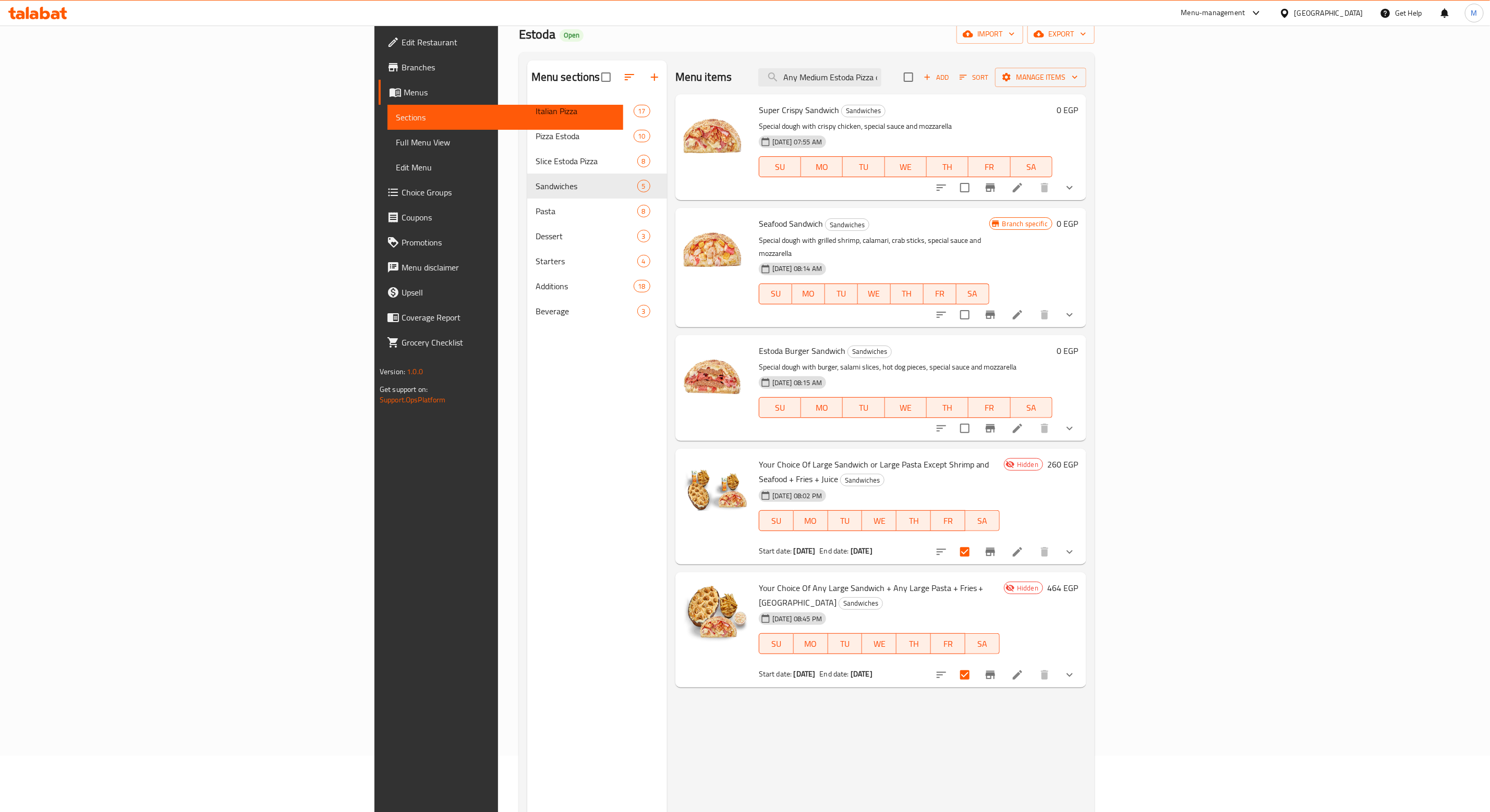
scroll to position [0, 0]
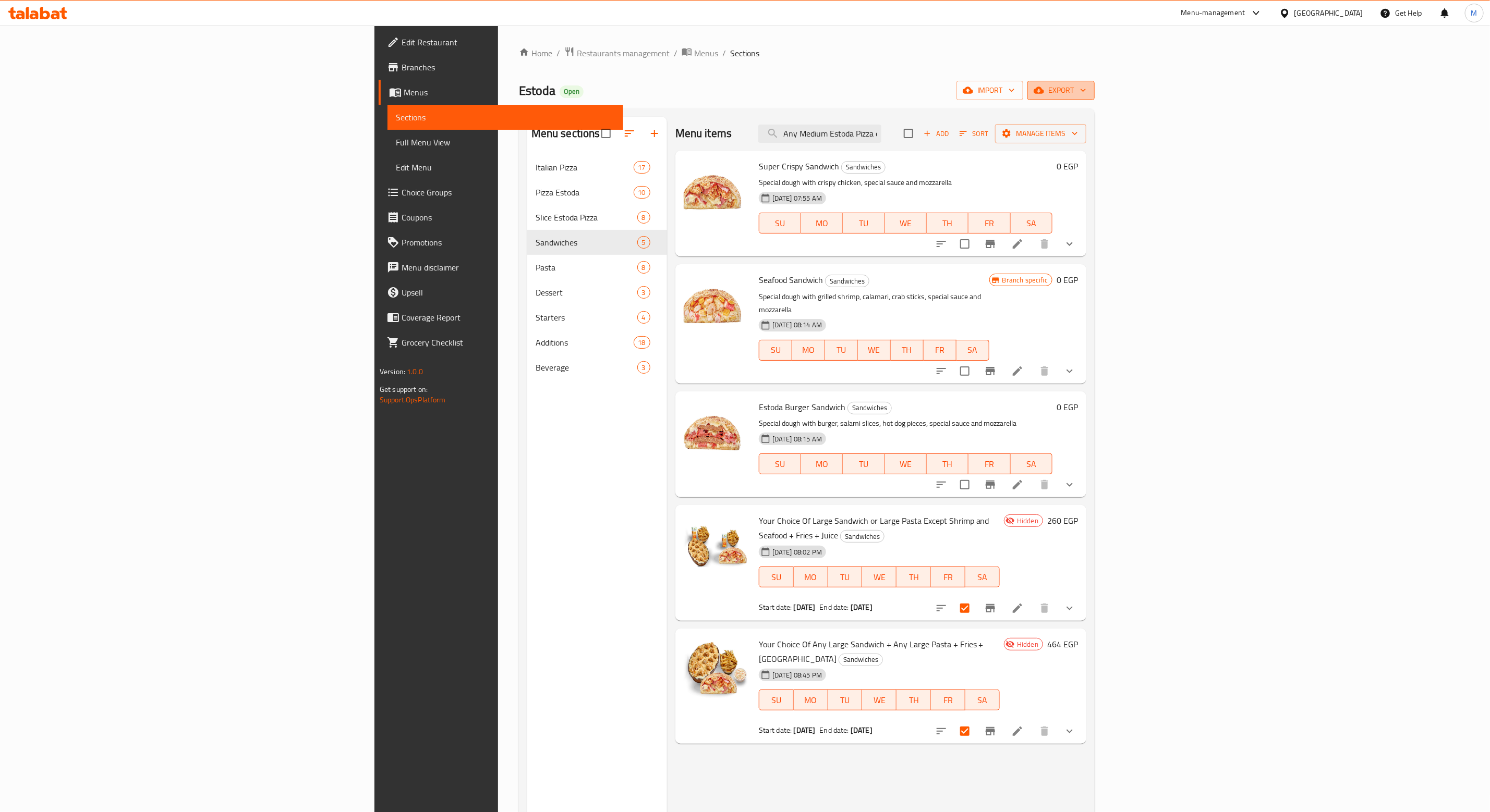
click at [1086, 91] on span "export" at bounding box center [1061, 90] width 50 height 13
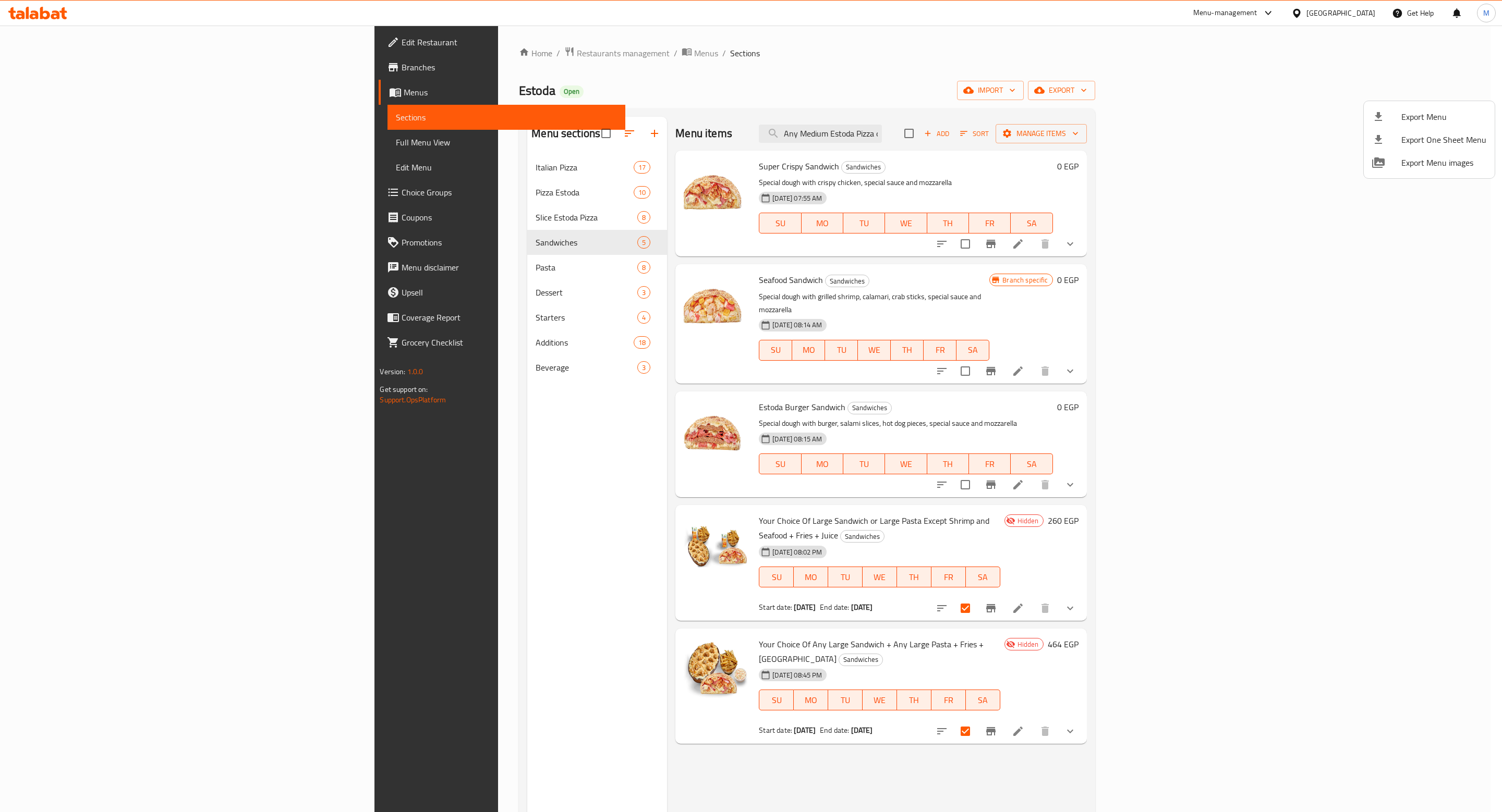
click at [1270, 93] on div at bounding box center [751, 406] width 1502 height 812
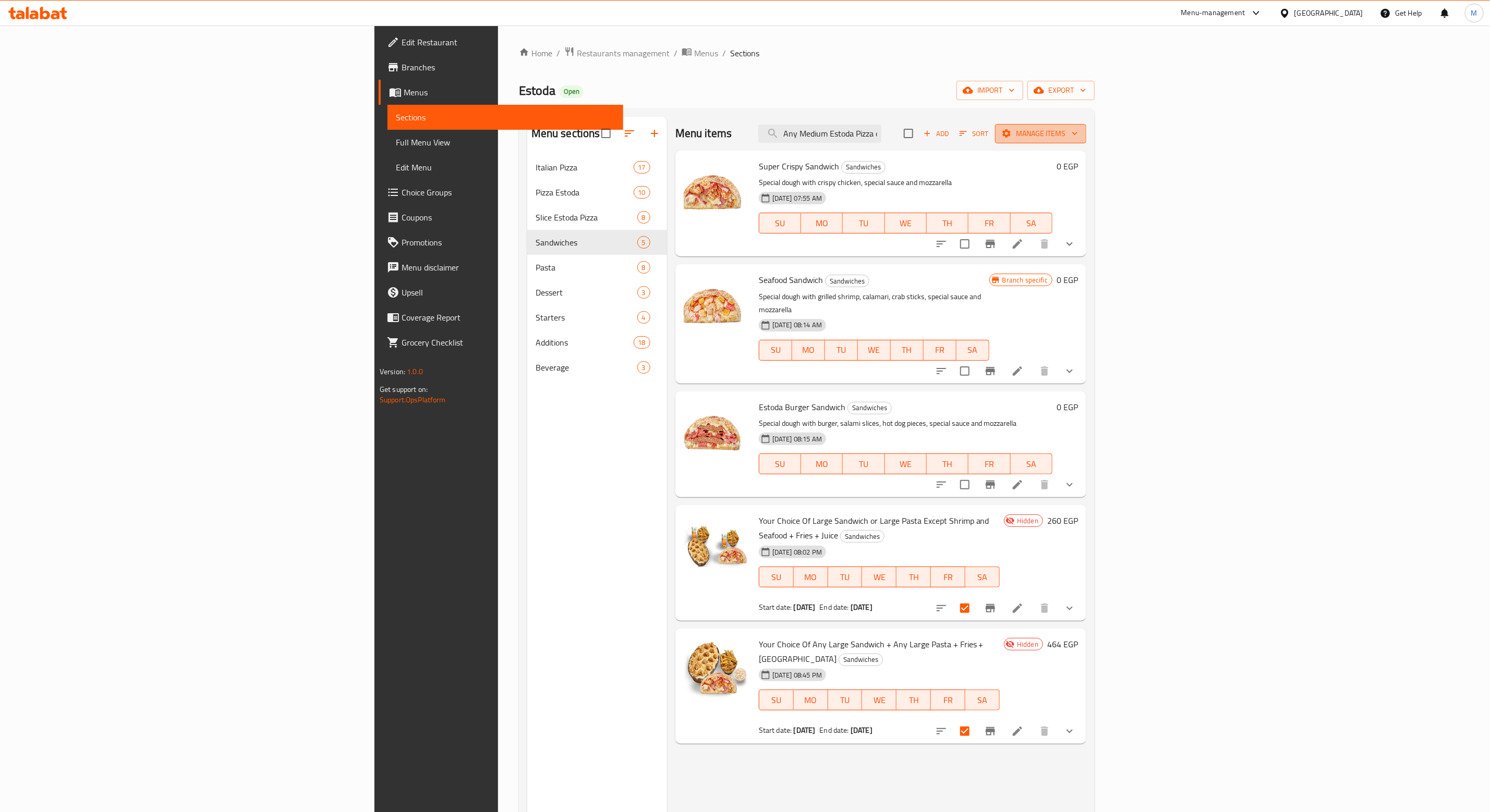
click at [1086, 141] on button "Manage items" at bounding box center [1040, 134] width 91 height 19
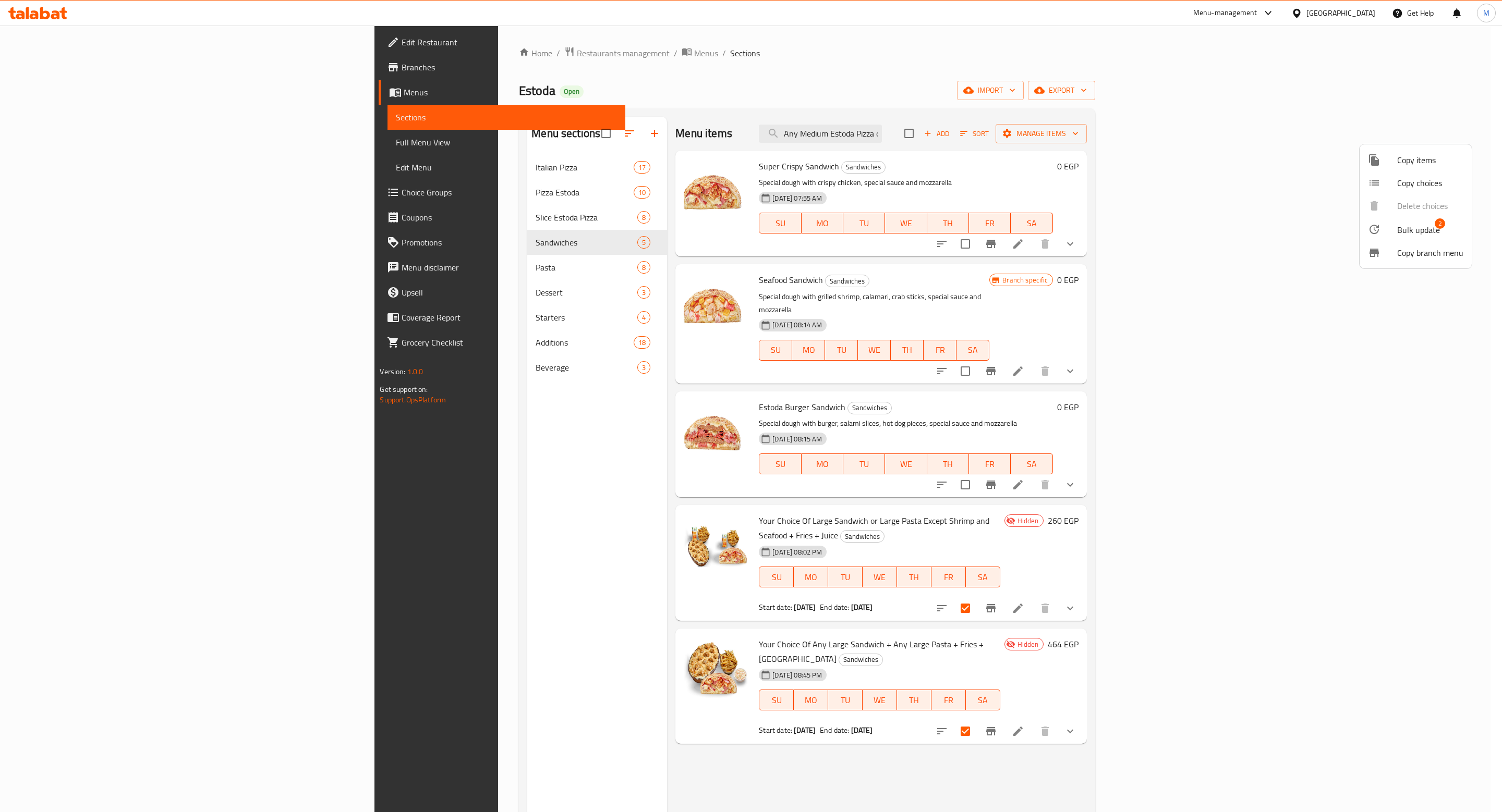
click at [1413, 226] on span "Bulk update" at bounding box center [1418, 230] width 43 height 12
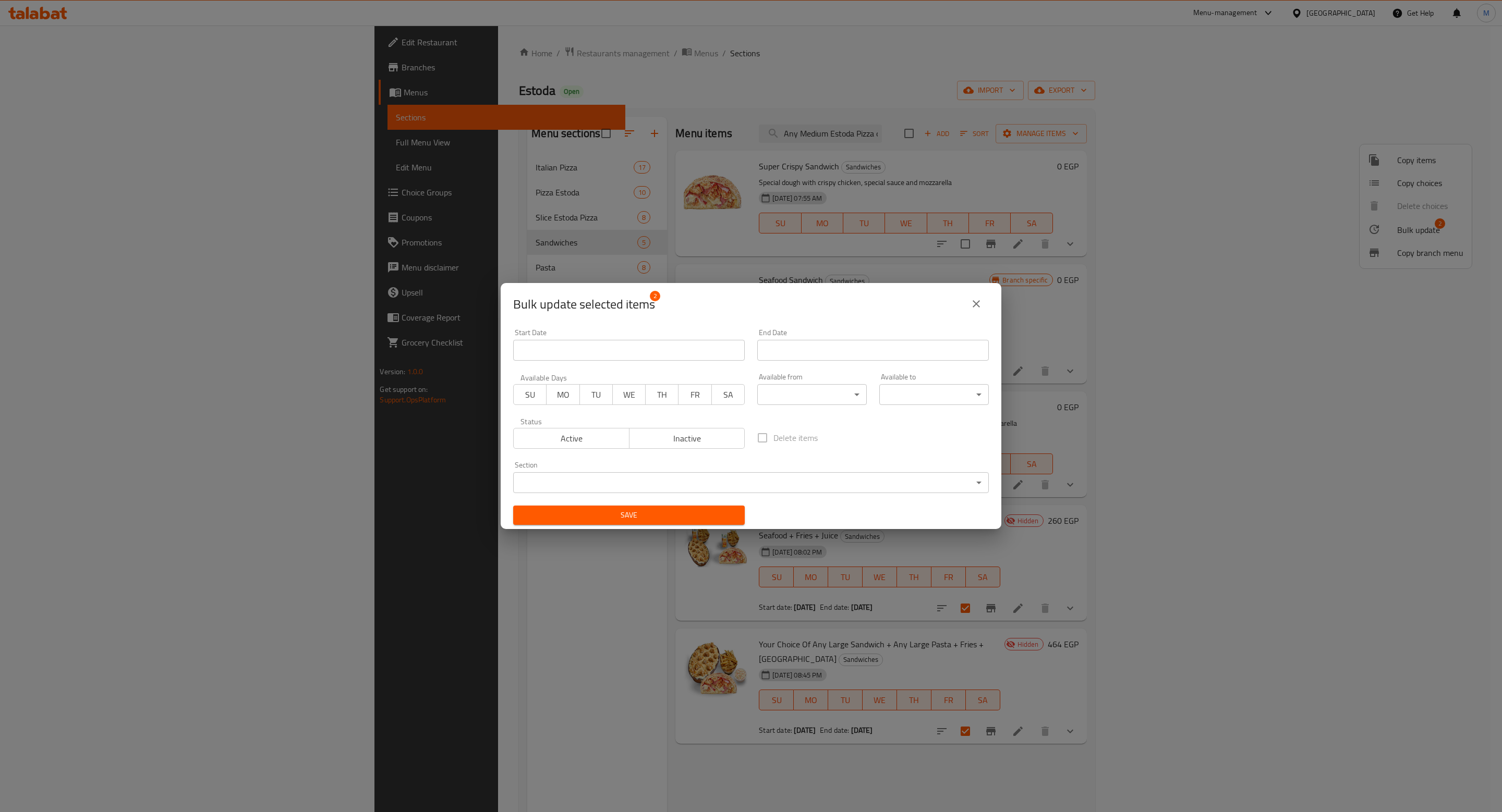
click at [579, 434] on span "Active" at bounding box center [571, 439] width 108 height 15
click at [597, 514] on span "Save" at bounding box center [629, 515] width 215 height 13
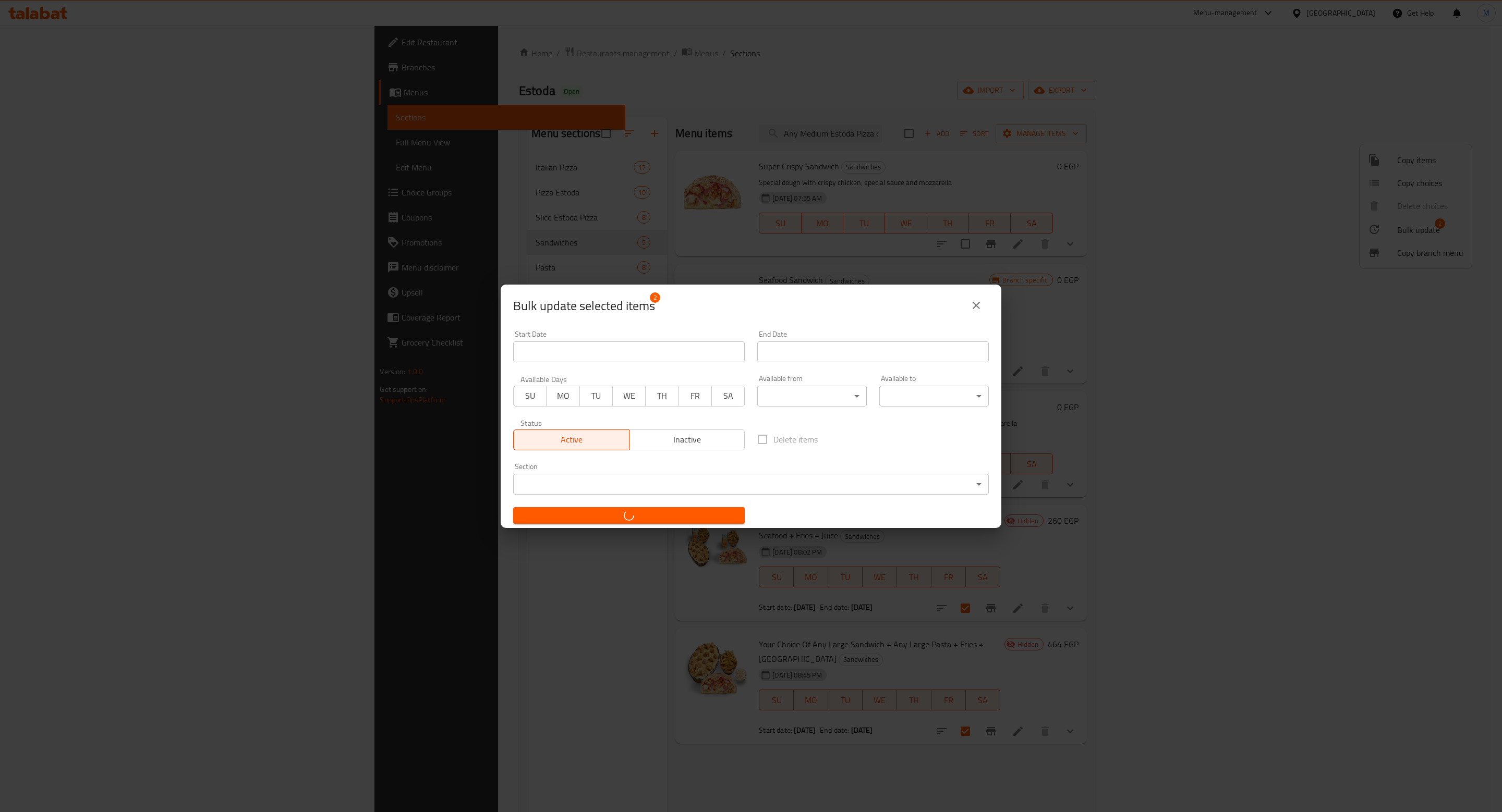
checkbox input "false"
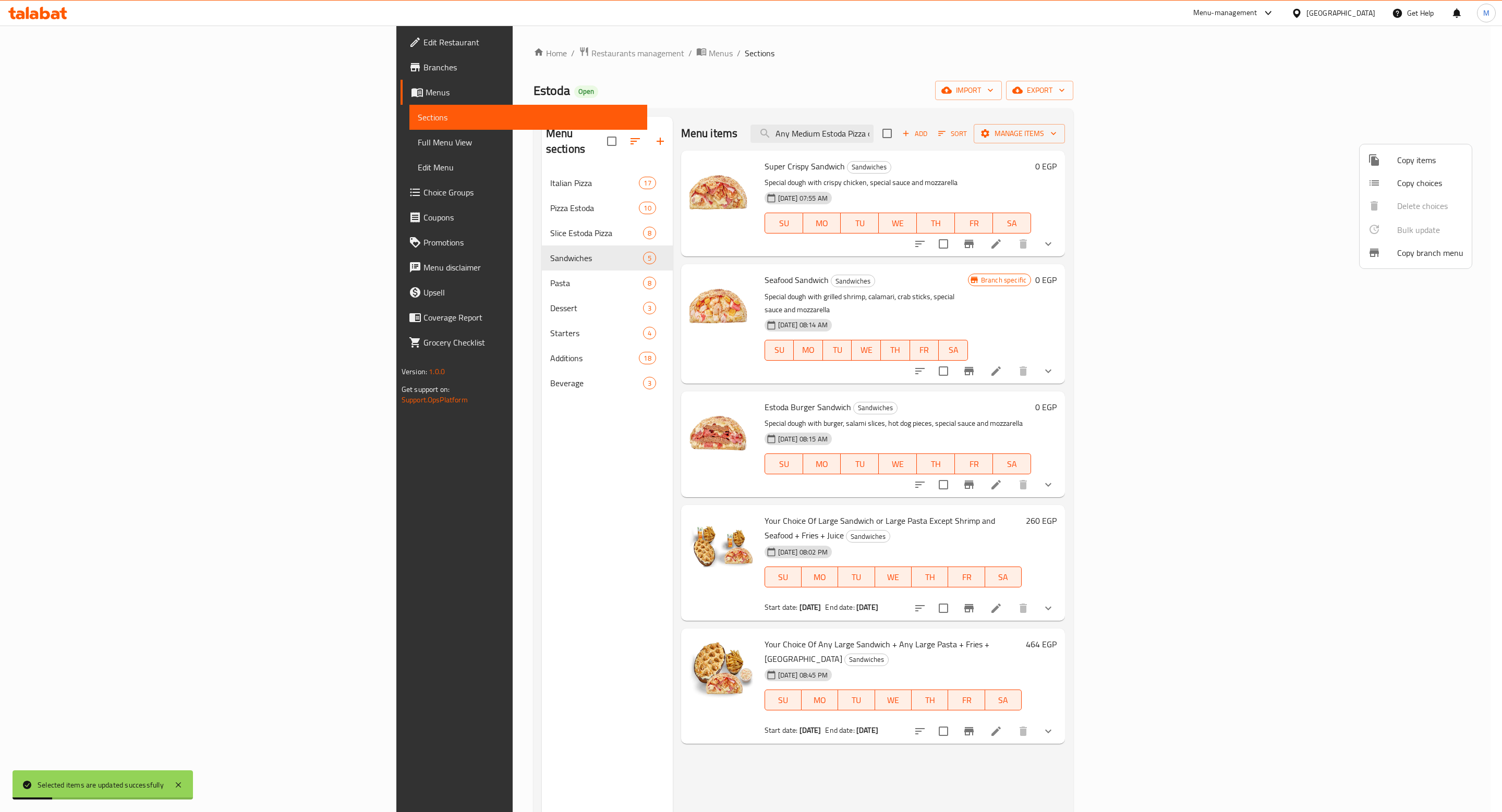
click at [31, 70] on div at bounding box center [751, 406] width 1502 height 812
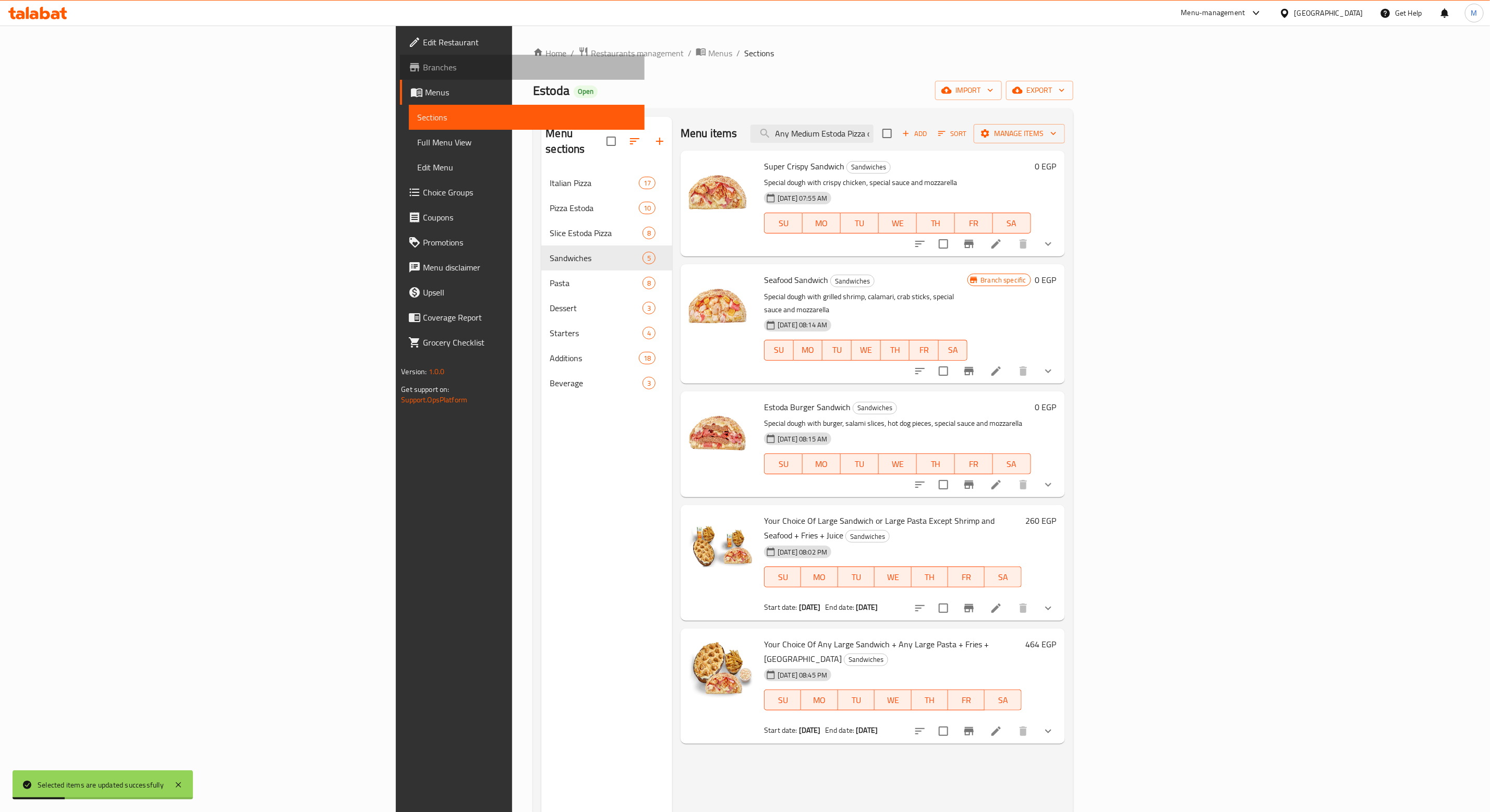
click at [423, 70] on span "Branches" at bounding box center [529, 67] width 213 height 12
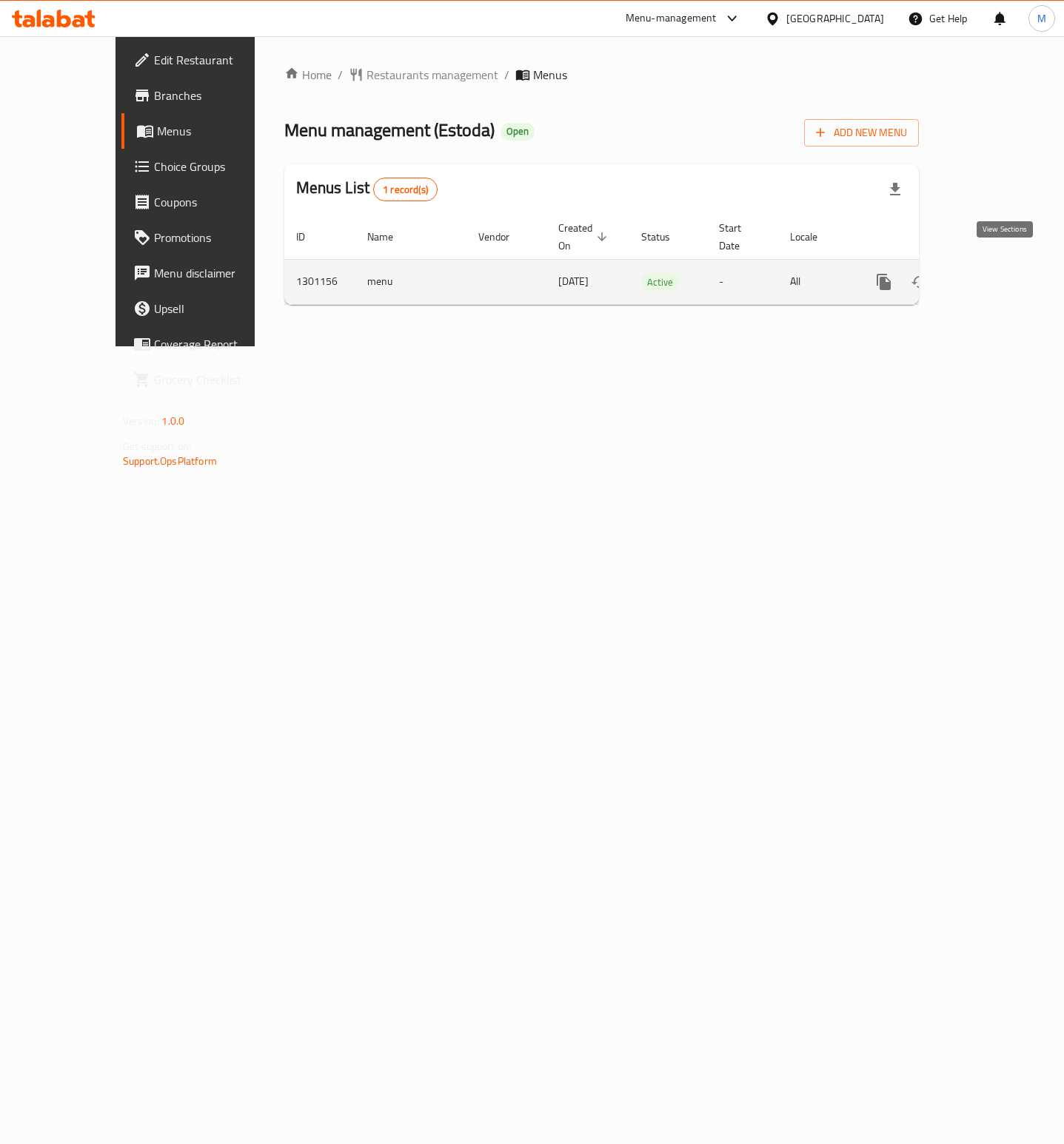
click at [1000, 273] on icon "enhanced table" at bounding box center [991, 282] width 18 height 18
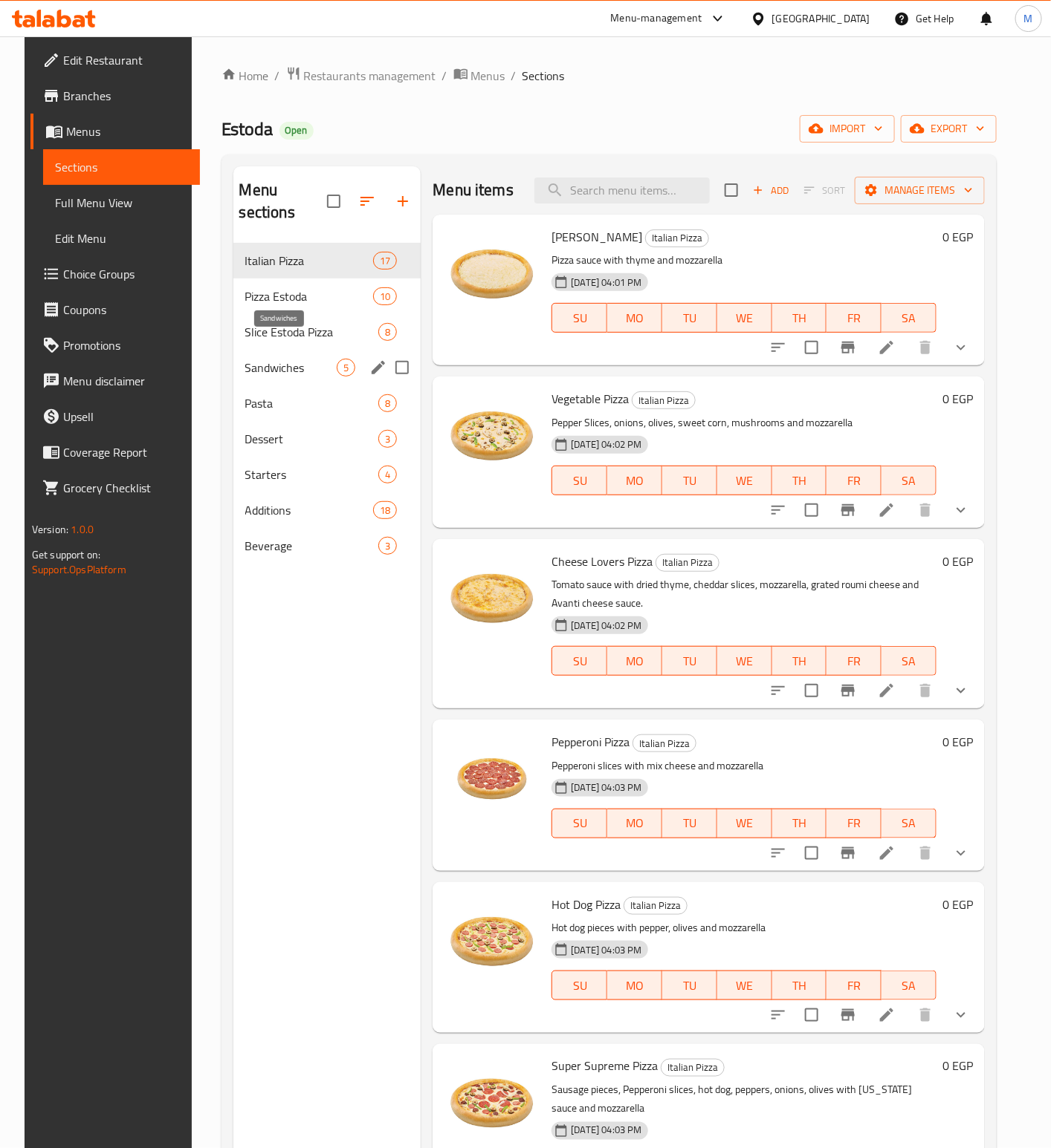
click at [274, 358] on span "Sandwiches" at bounding box center [291, 367] width 92 height 18
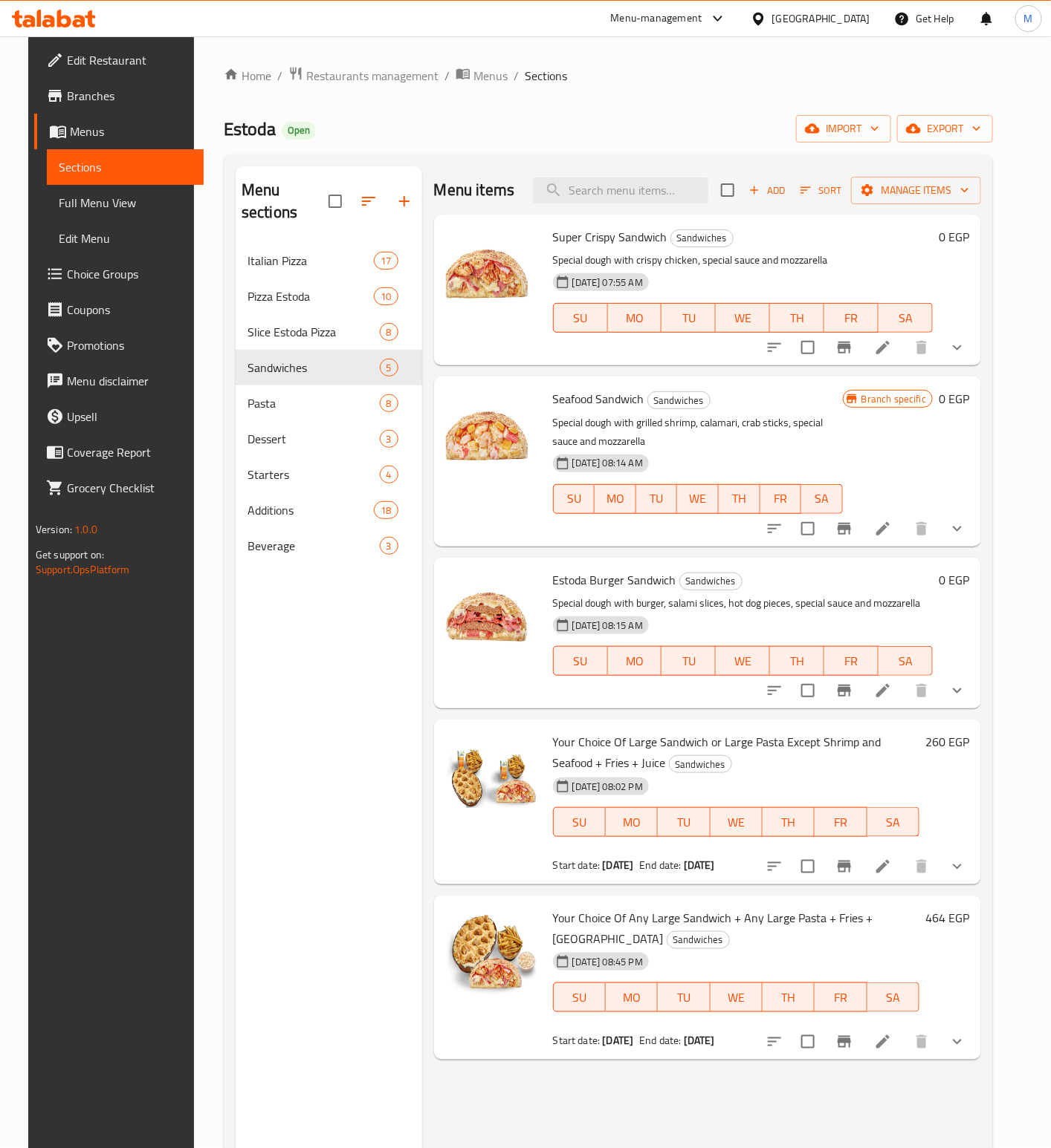
click at [865, 27] on div "[GEOGRAPHIC_DATA]" at bounding box center [810, 19] width 143 height 35
click at [854, 12] on div "[GEOGRAPHIC_DATA]" at bounding box center [821, 19] width 98 height 16
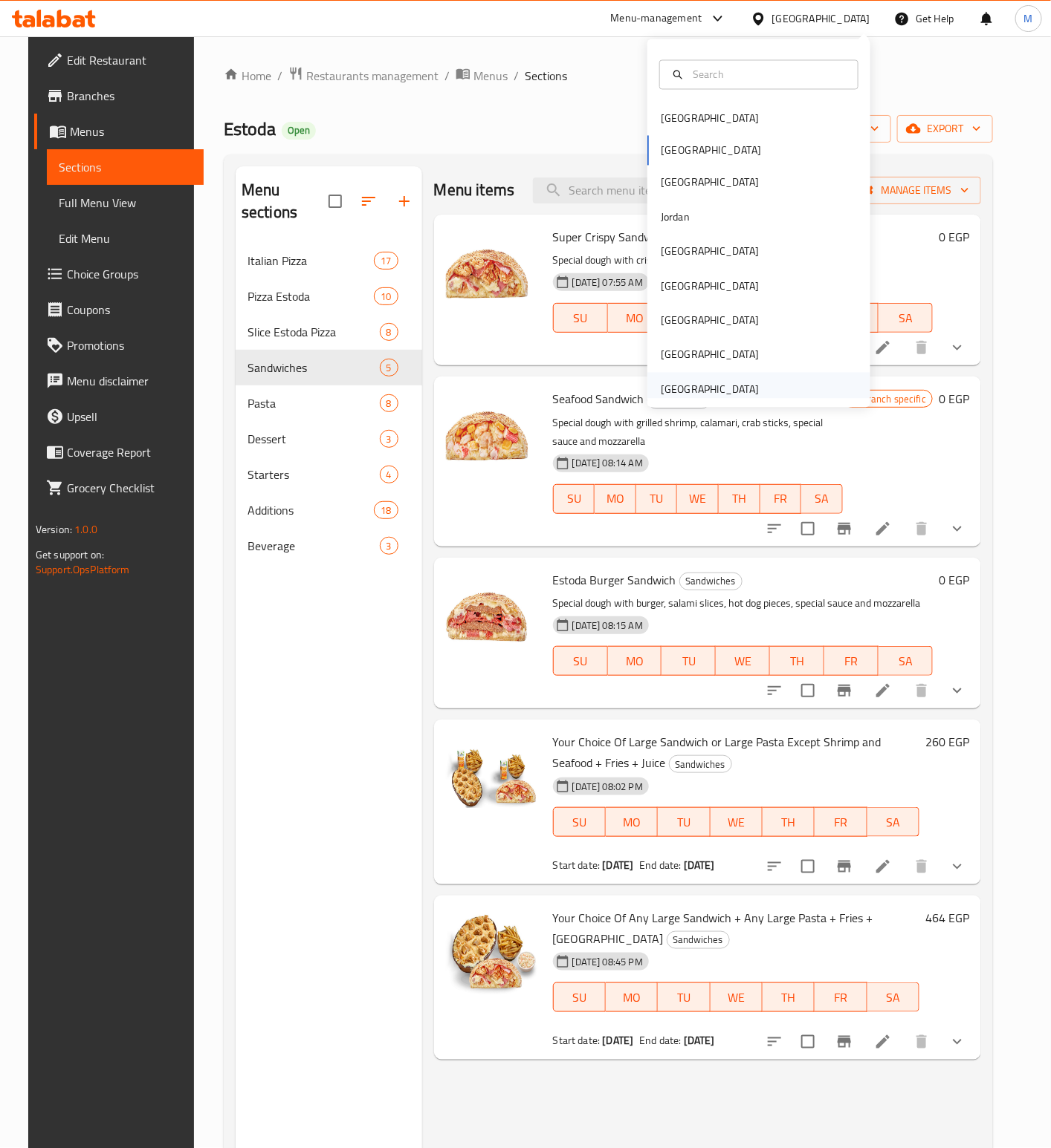
click at [725, 389] on div "[GEOGRAPHIC_DATA]" at bounding box center [709, 389] width 98 height 16
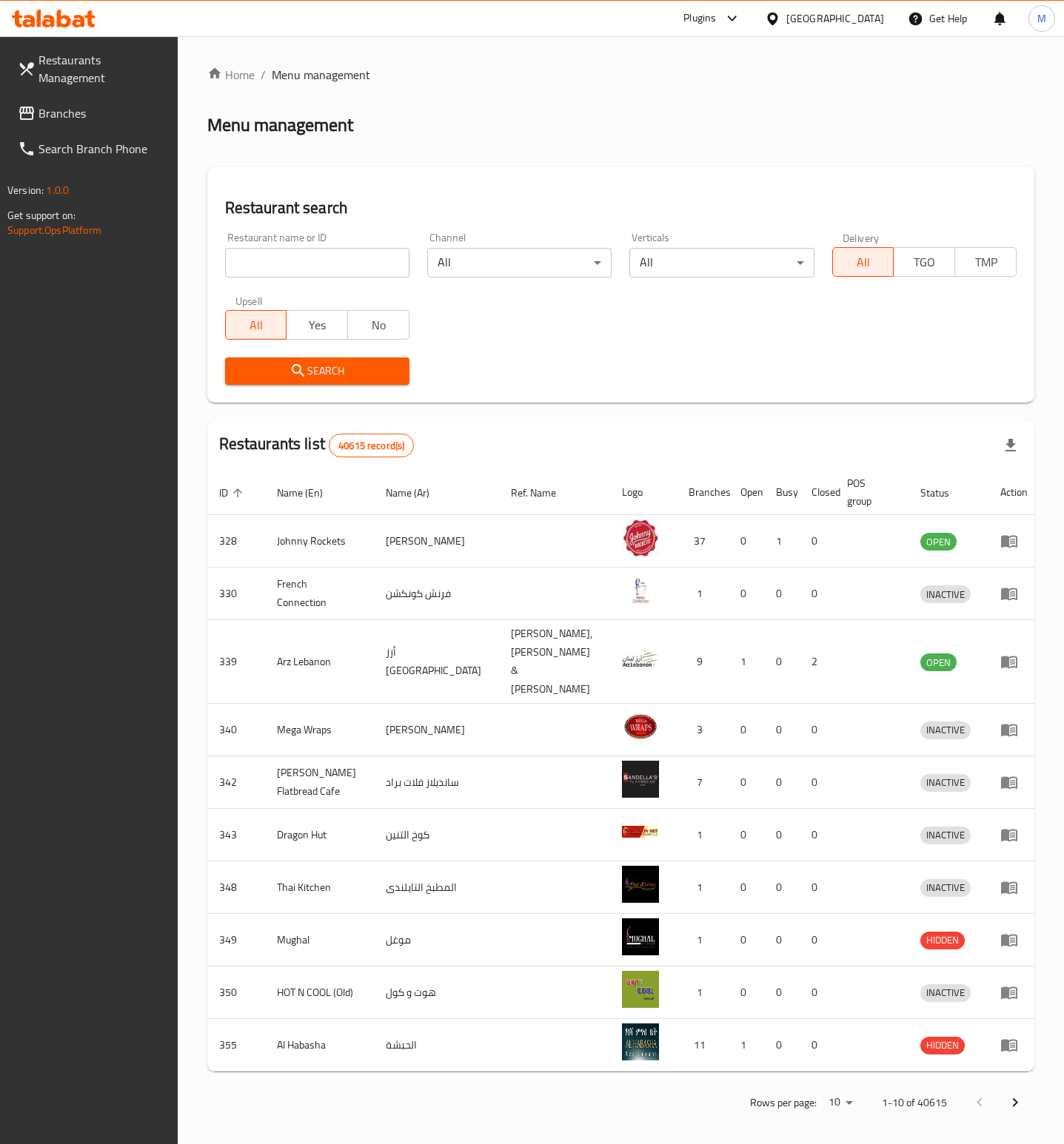
click at [718, 23] on div at bounding box center [729, 19] width 25 height 18
click at [596, 207] on div "Restaurant-Management" at bounding box center [593, 204] width 116 height 16
